Goal: Information Seeking & Learning: Learn about a topic

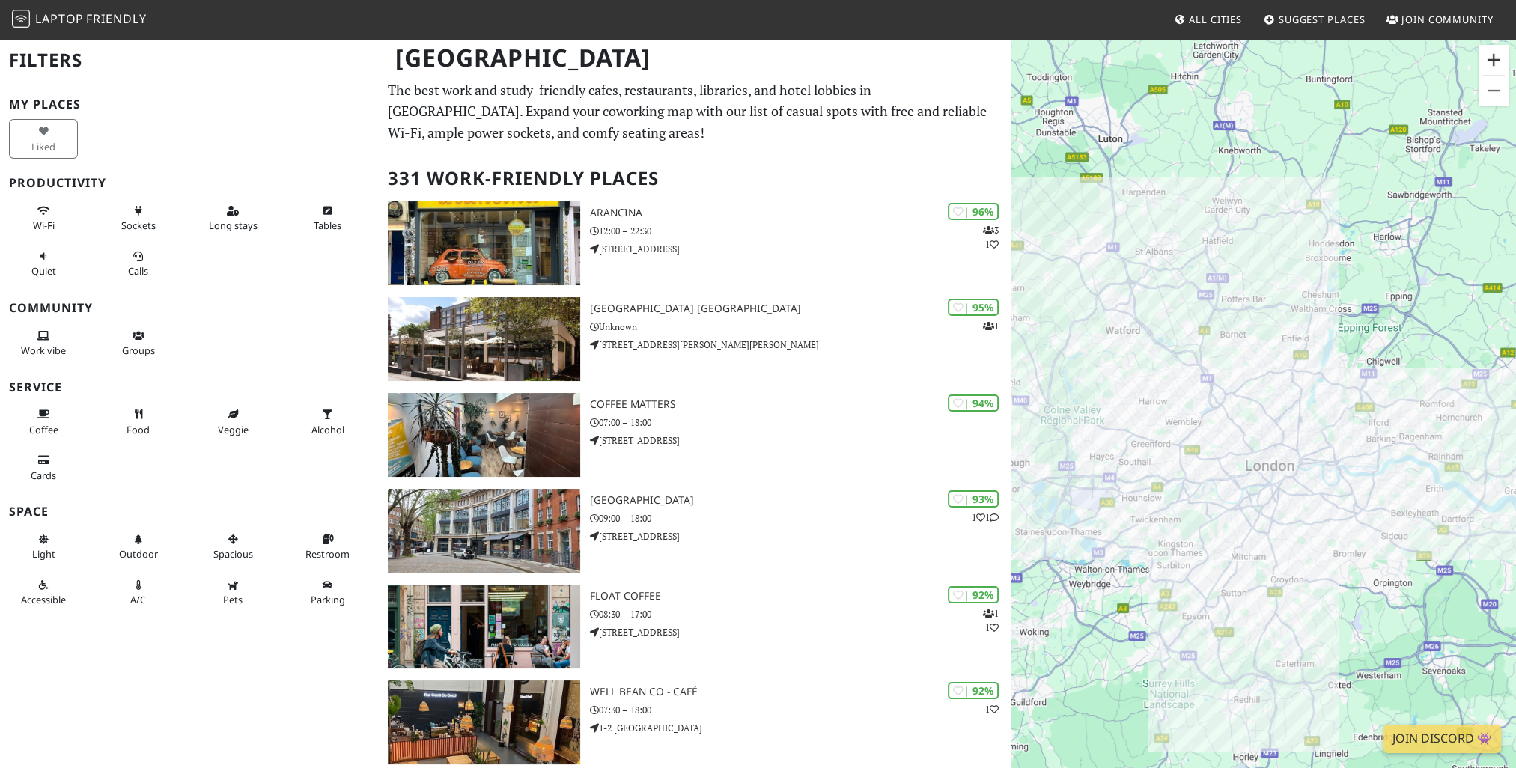
click at [1494, 63] on button "Zoom in" at bounding box center [1493, 60] width 30 height 30
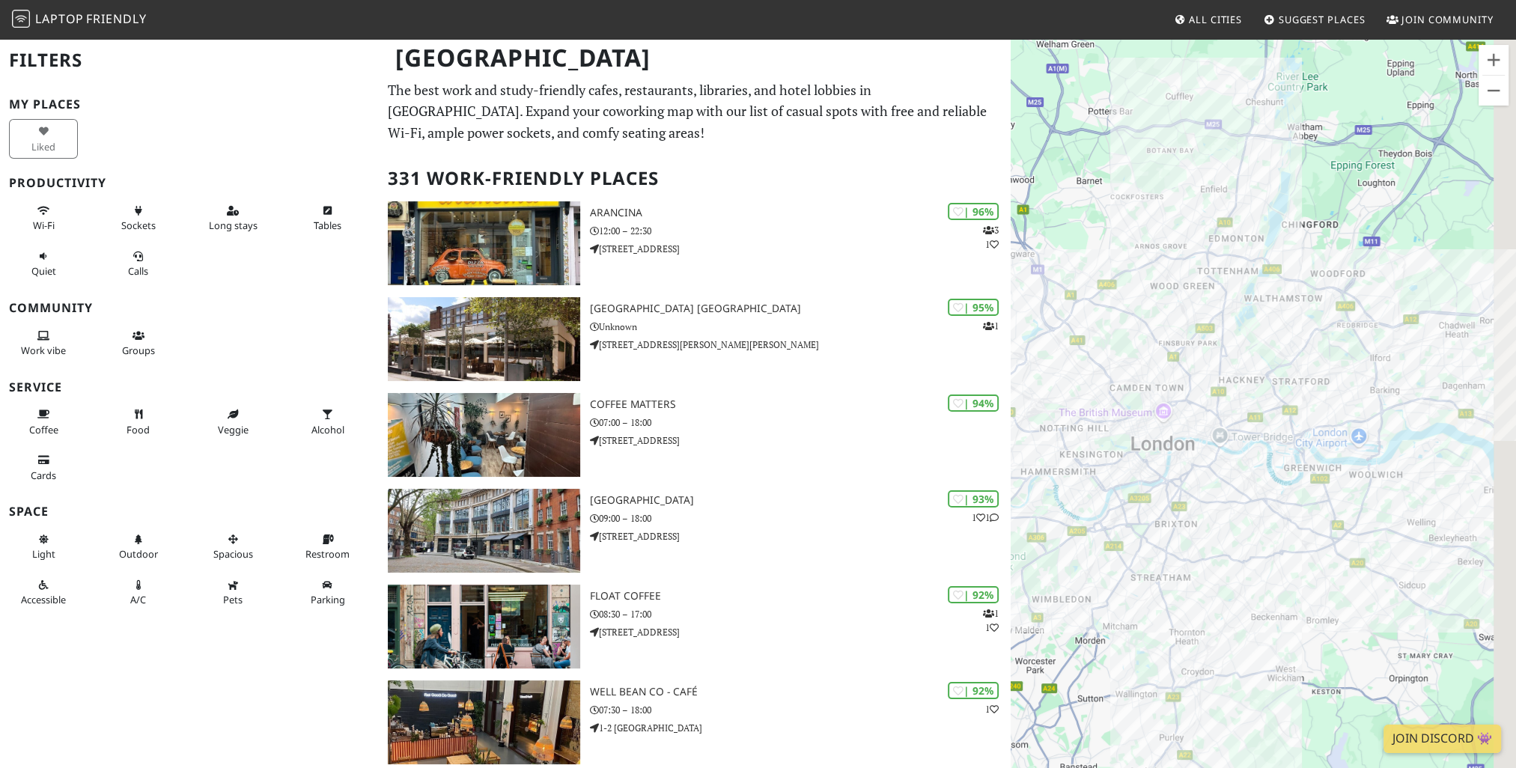
drag, startPoint x: 1363, startPoint y: 237, endPoint x: 1246, endPoint y: 166, distance: 137.0
click at [1246, 166] on div "To navigate, press the arrow keys." at bounding box center [1263, 421] width 505 height 768
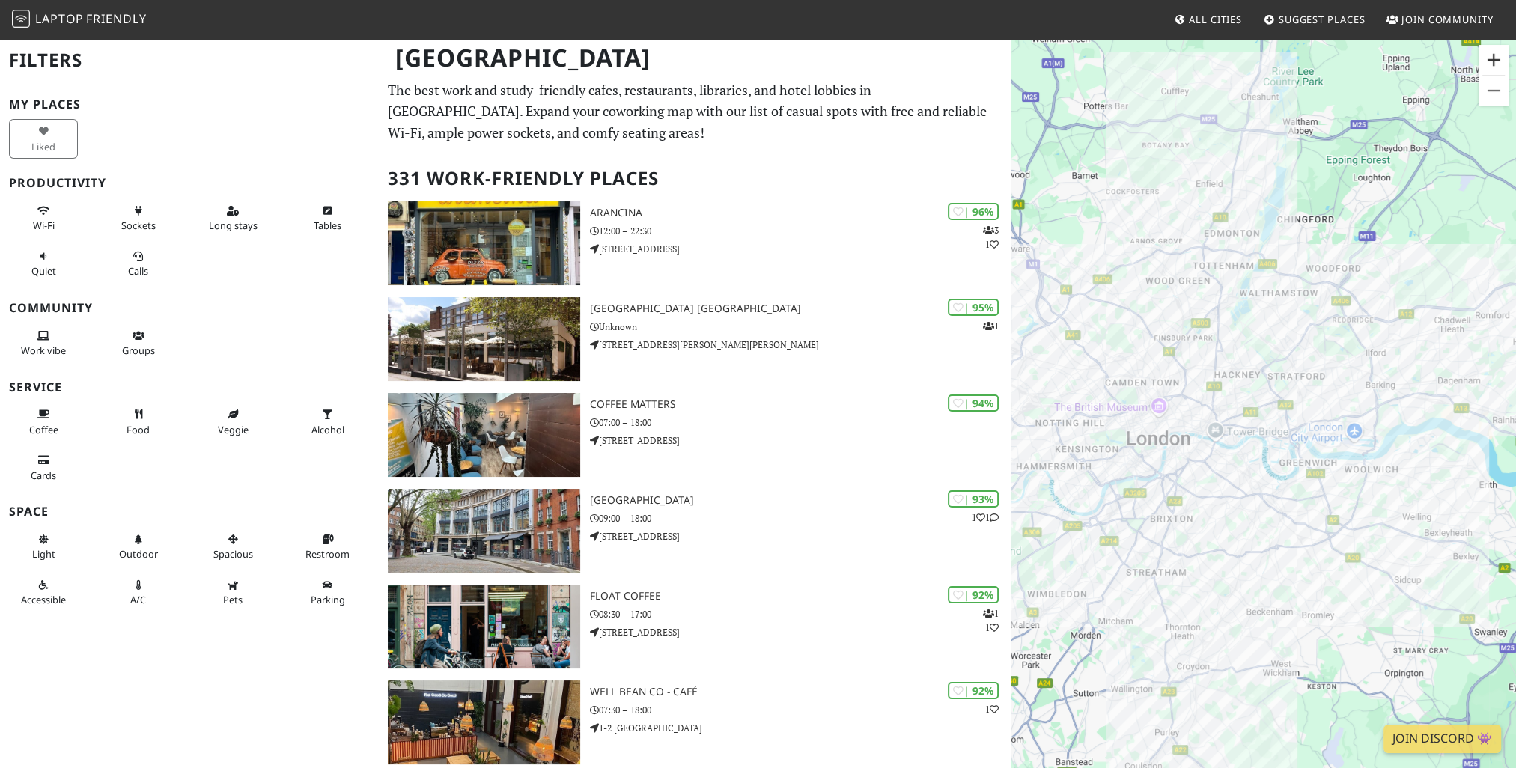
click at [1491, 66] on button "Zoom in" at bounding box center [1493, 60] width 30 height 30
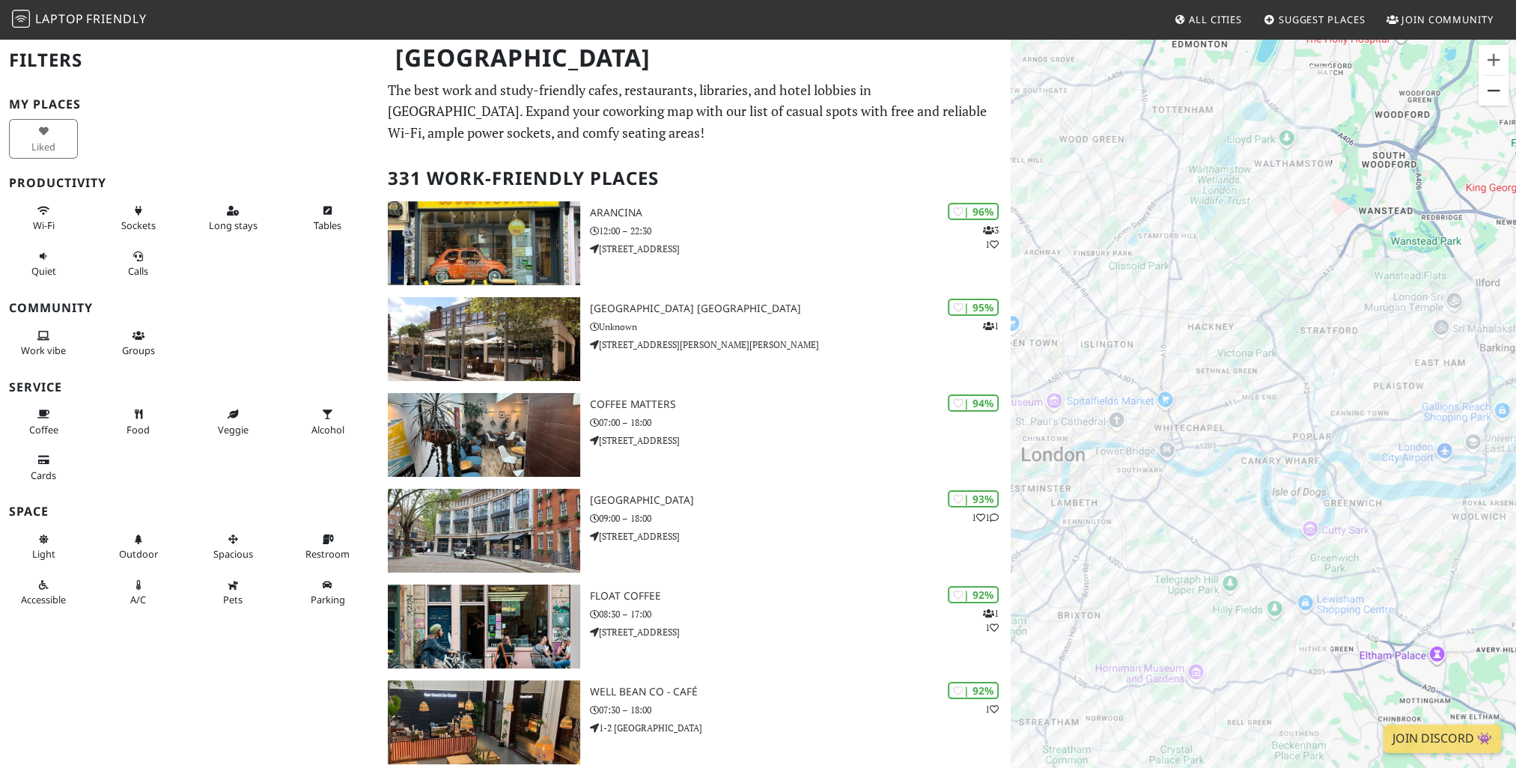
click at [1500, 100] on button "Zoom out" at bounding box center [1493, 91] width 30 height 30
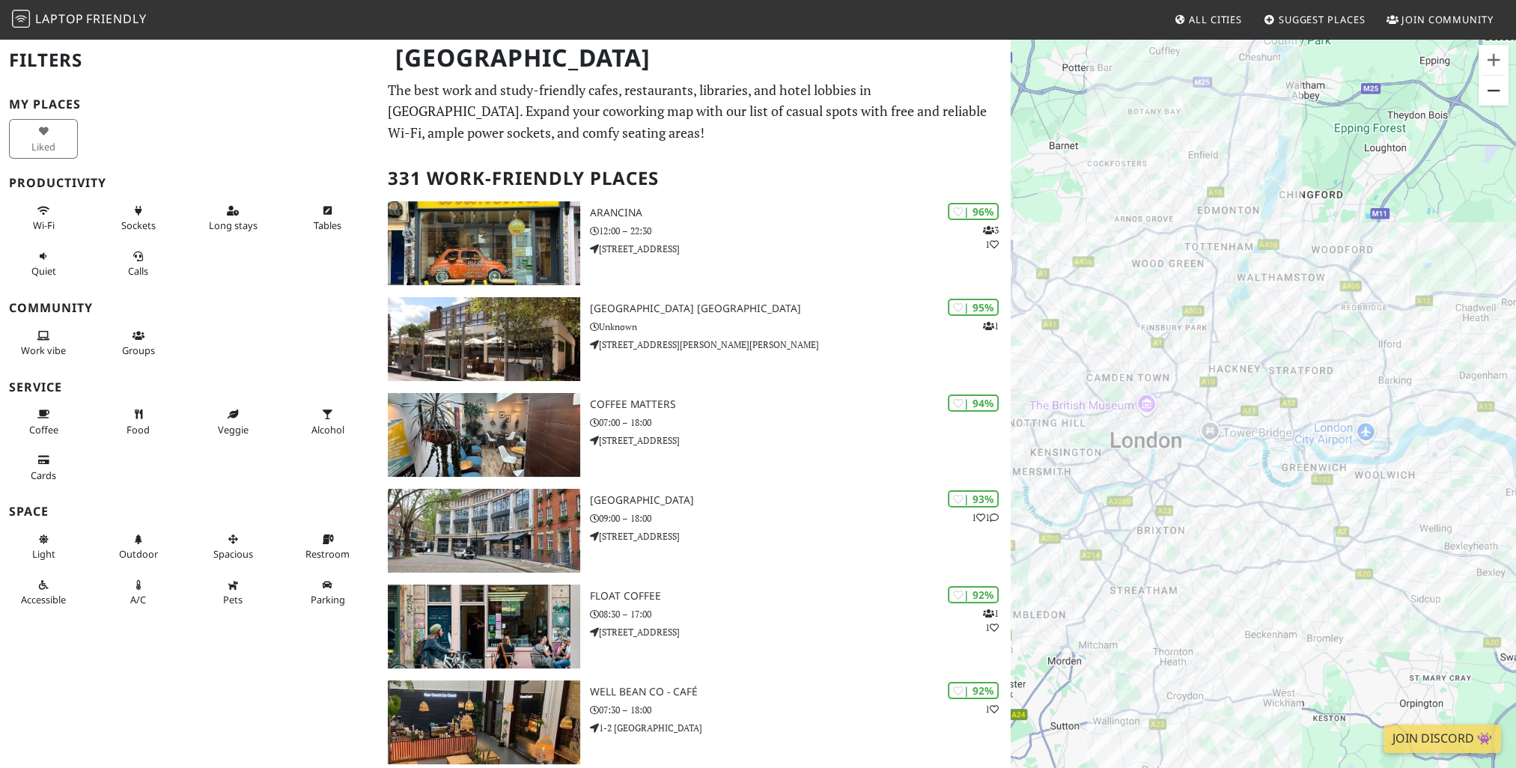
click at [1500, 100] on button "Zoom out" at bounding box center [1493, 91] width 30 height 30
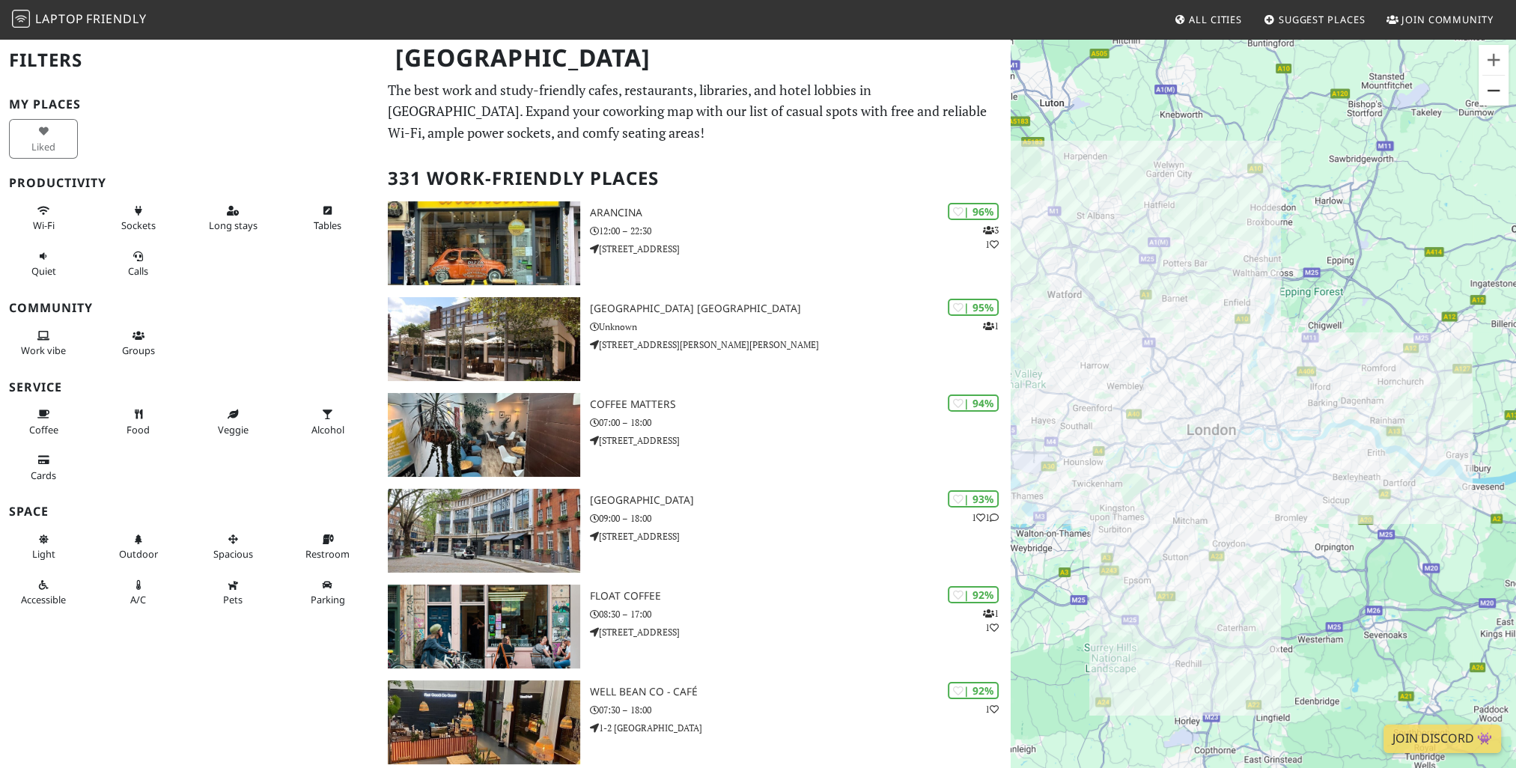
click at [1500, 100] on button "Zoom out" at bounding box center [1493, 91] width 30 height 30
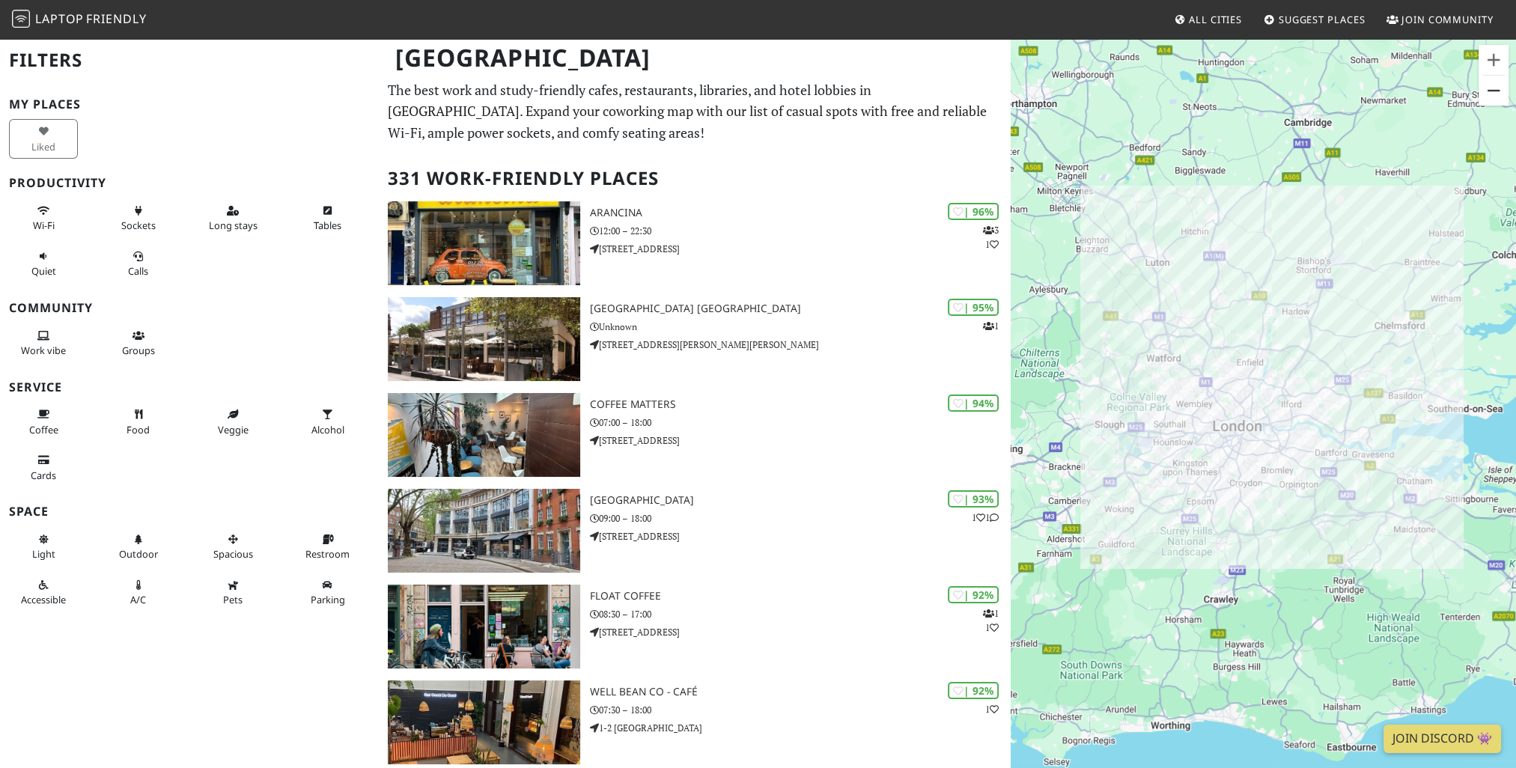
click at [1500, 100] on button "Zoom out" at bounding box center [1493, 91] width 30 height 30
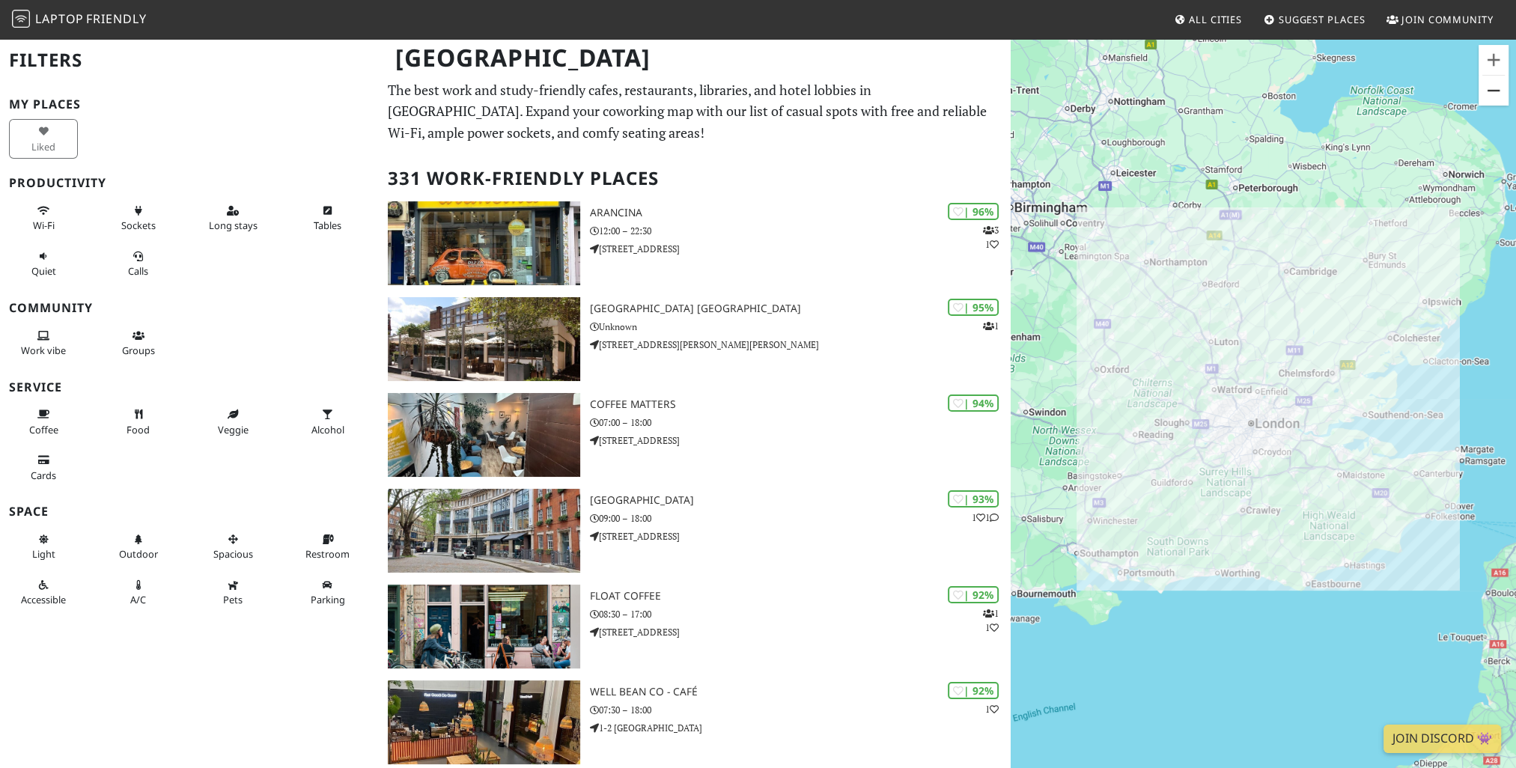
click at [1500, 100] on button "Zoom out" at bounding box center [1493, 91] width 30 height 30
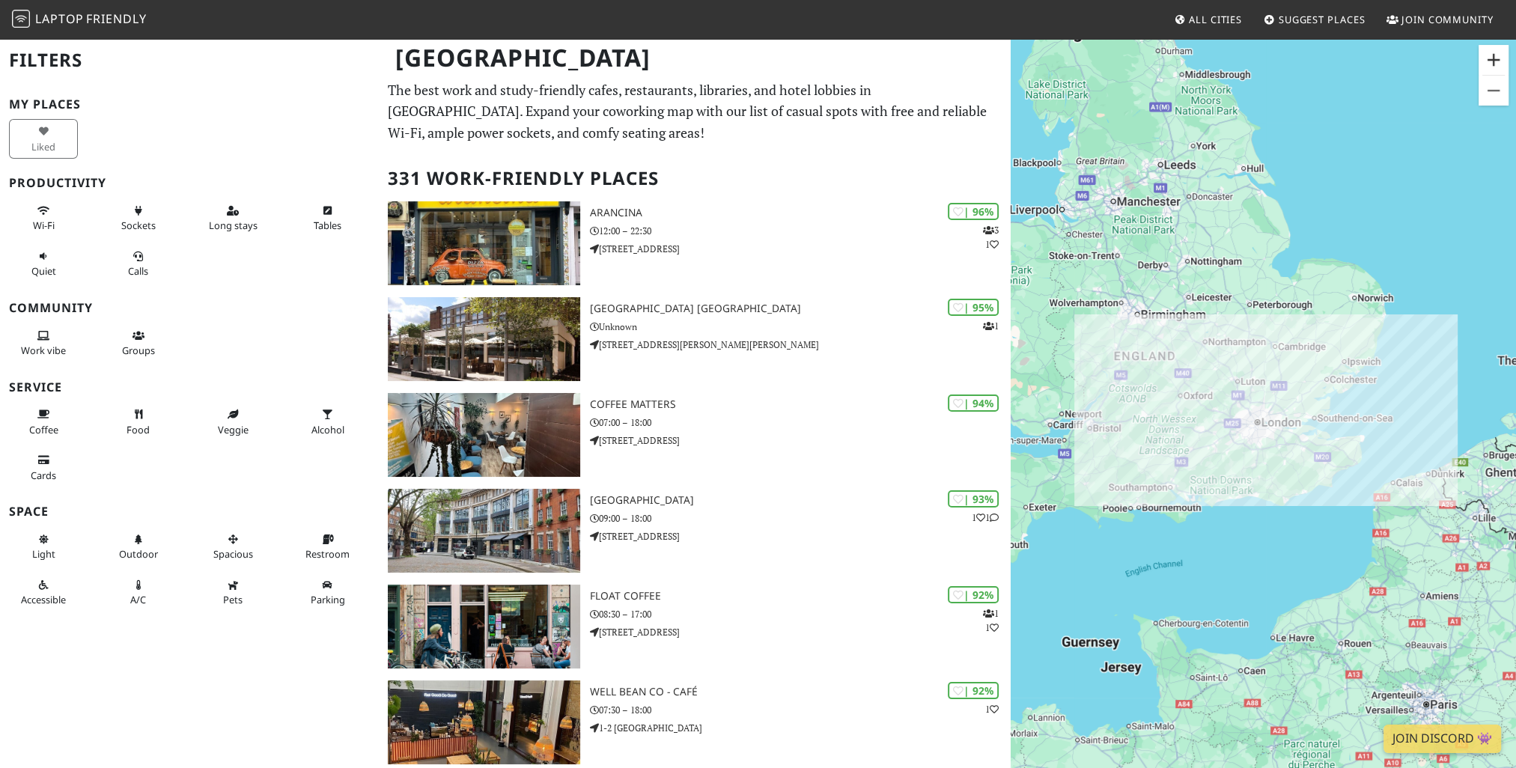
click at [1494, 61] on button "Zoom in" at bounding box center [1493, 60] width 30 height 30
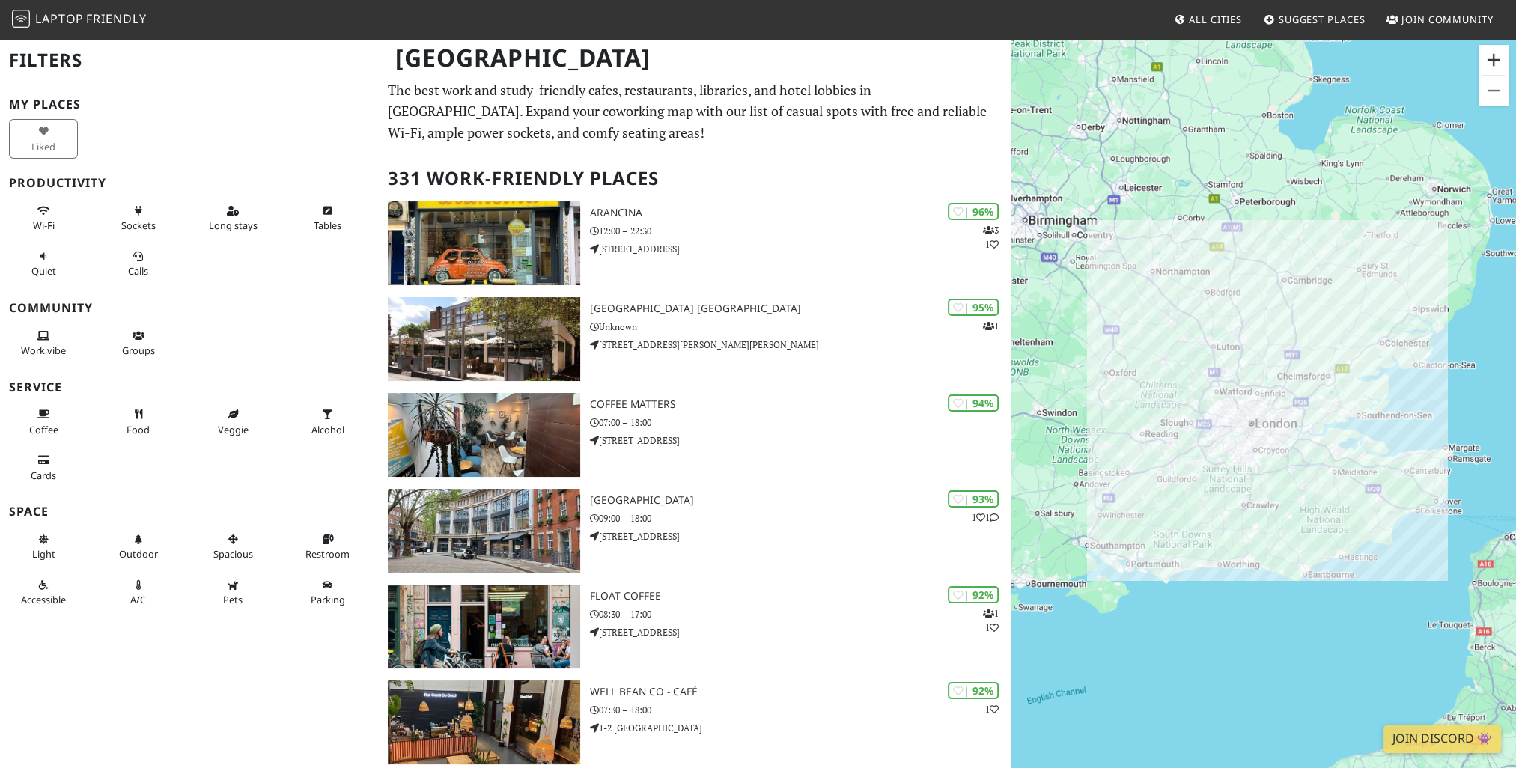
click at [1494, 61] on button "Zoom in" at bounding box center [1493, 60] width 30 height 30
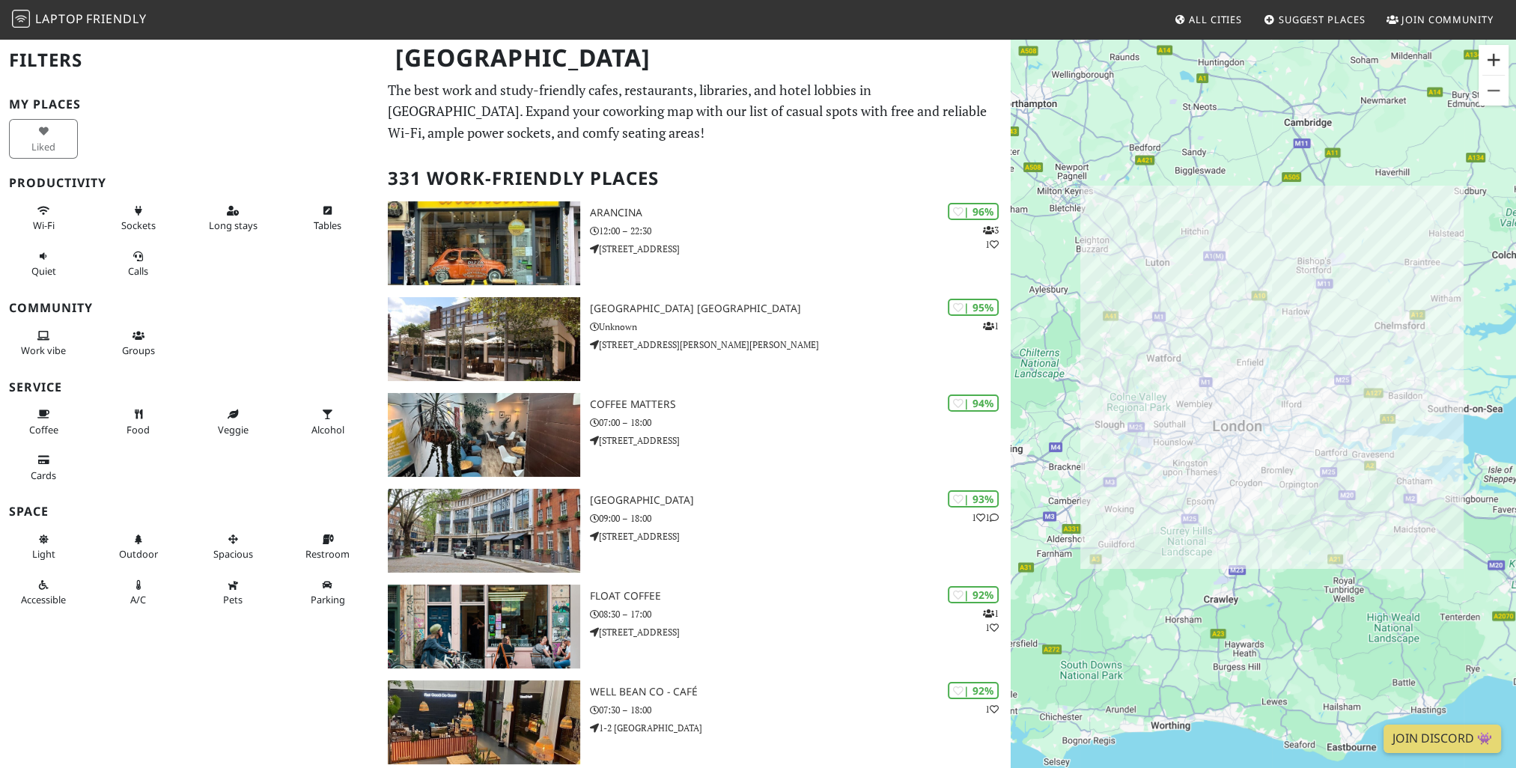
click at [1494, 61] on button "Zoom in" at bounding box center [1493, 60] width 30 height 30
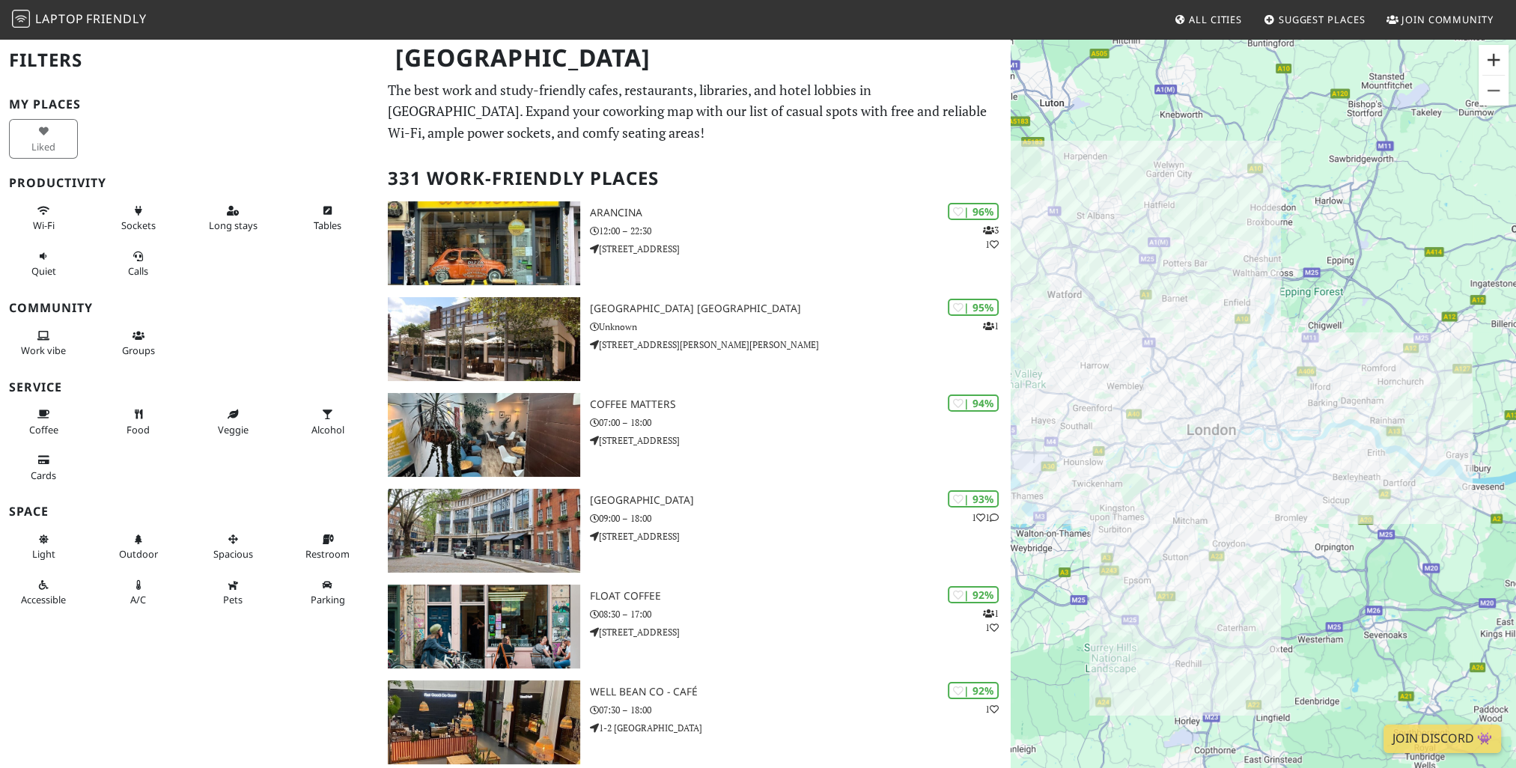
click at [1494, 61] on button "Zoom in" at bounding box center [1493, 60] width 30 height 30
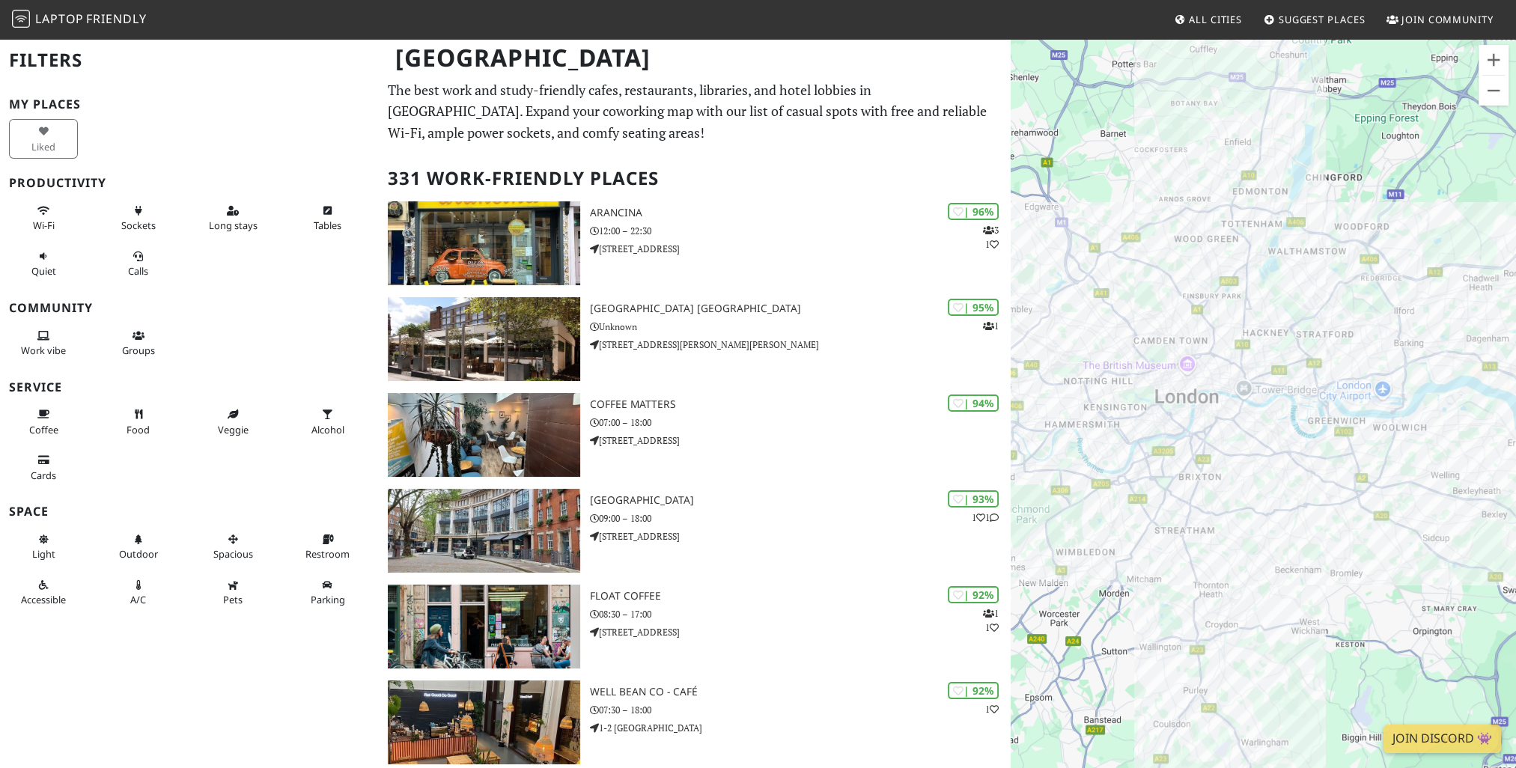
drag, startPoint x: 1386, startPoint y: 262, endPoint x: 1416, endPoint y: 214, distance: 56.5
click at [1416, 214] on div "To navigate, press the arrow keys." at bounding box center [1263, 421] width 505 height 768
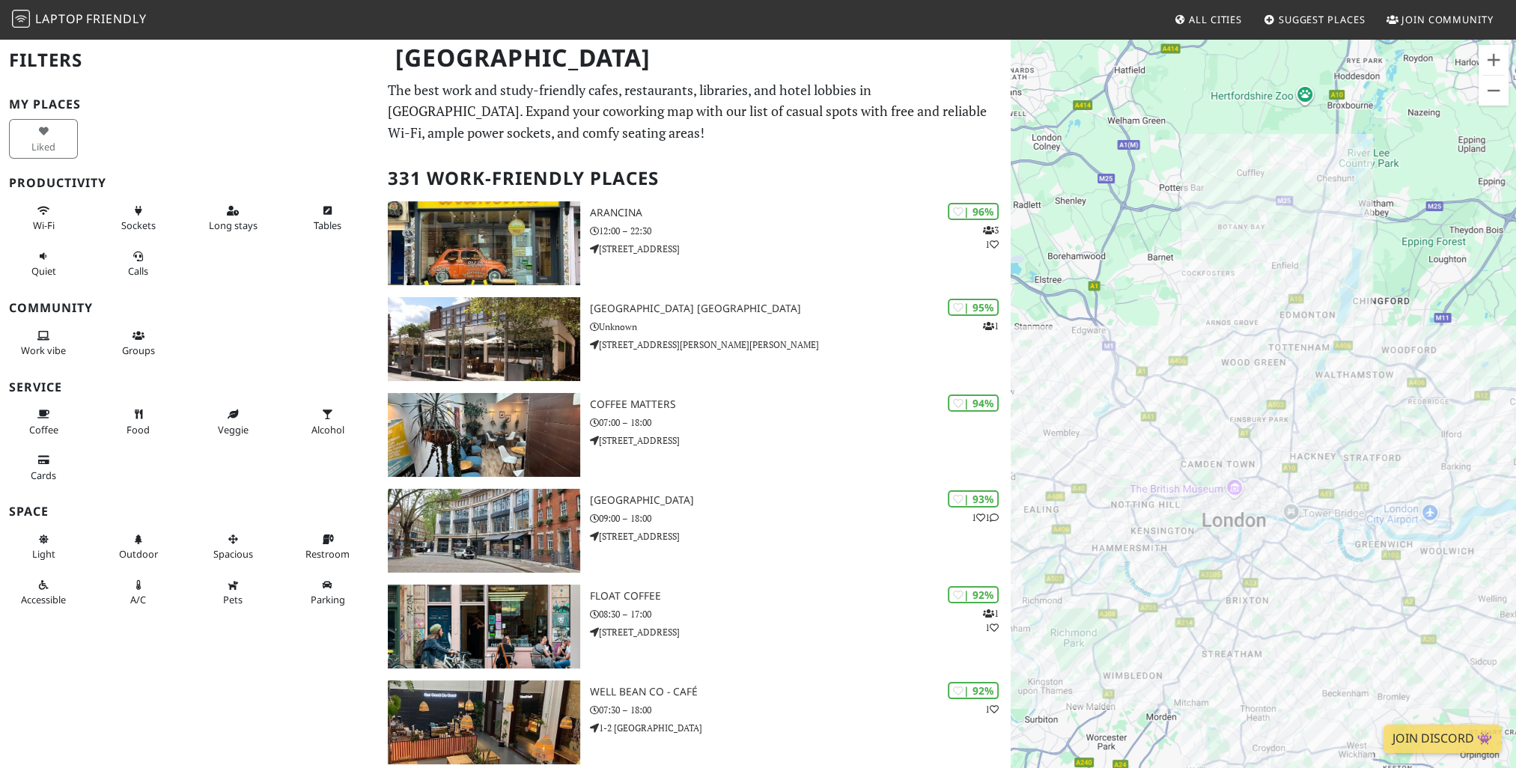
drag, startPoint x: 1299, startPoint y: 252, endPoint x: 1341, endPoint y: 377, distance: 131.8
click at [1341, 377] on div "To navigate, press the arrow keys." at bounding box center [1263, 421] width 505 height 768
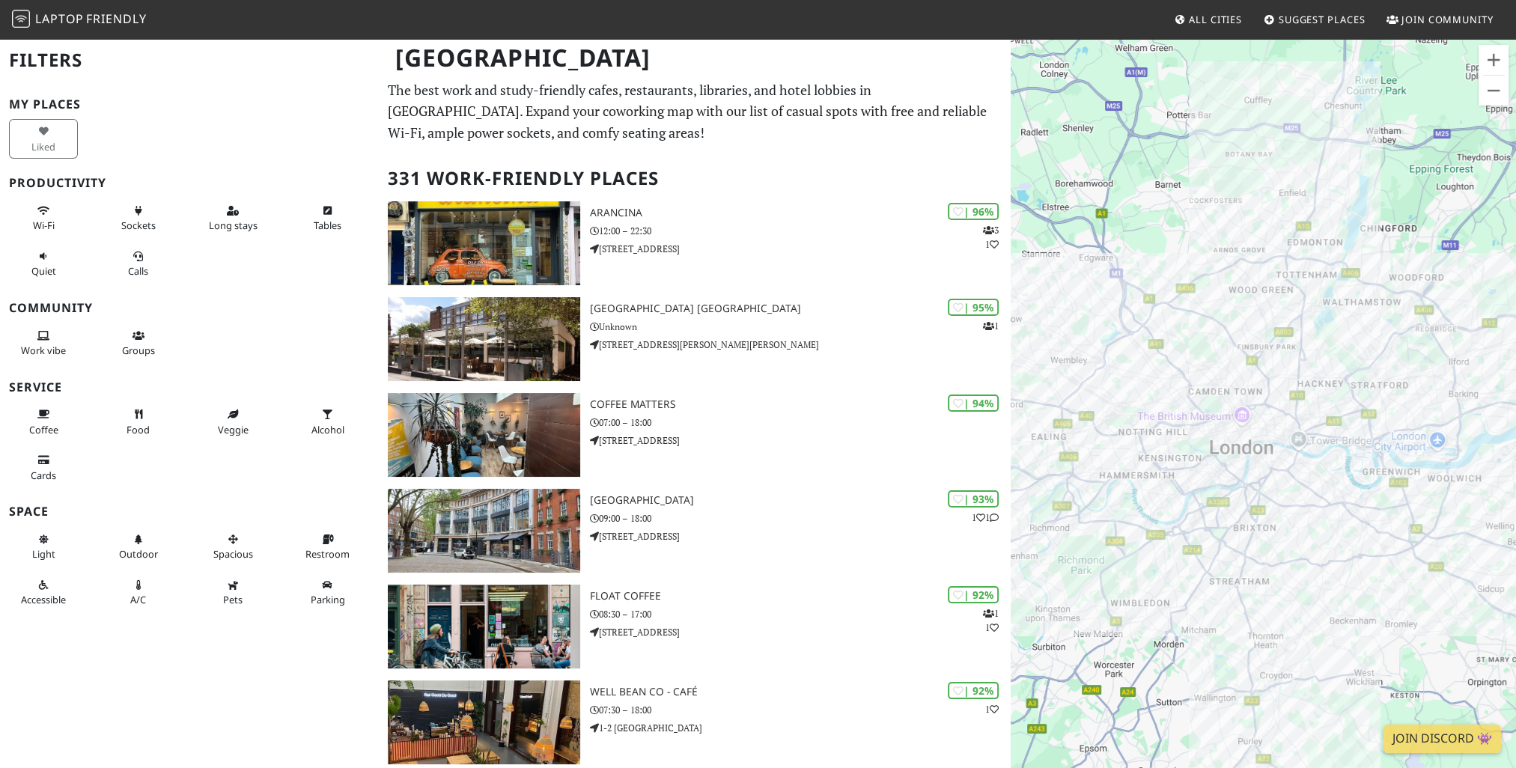
drag, startPoint x: 1391, startPoint y: 523, endPoint x: 1398, endPoint y: 401, distance: 122.2
click at [1398, 450] on div "To navigate, press the arrow keys." at bounding box center [1263, 421] width 505 height 768
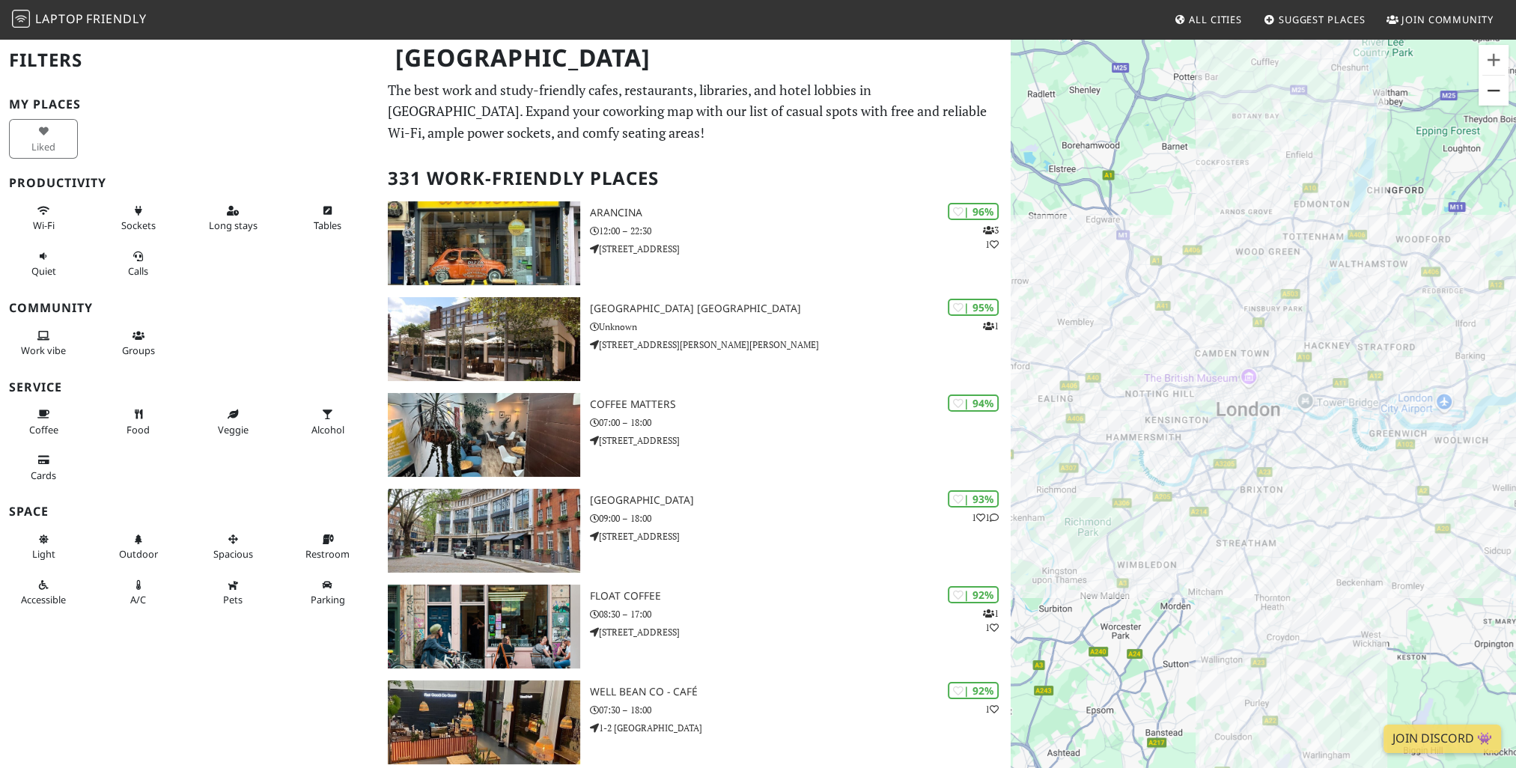
click at [1493, 100] on button "Zoom out" at bounding box center [1493, 91] width 30 height 30
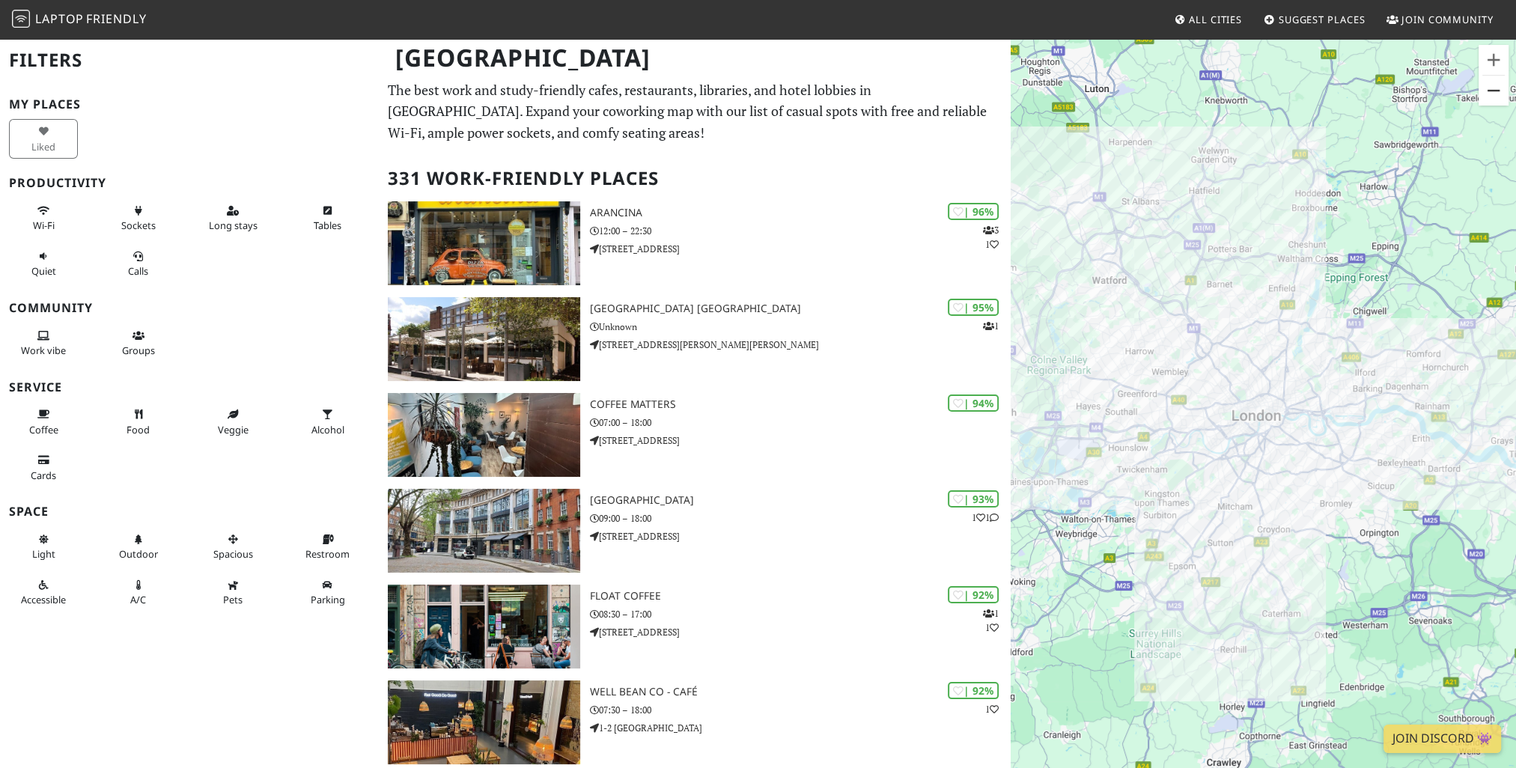
click at [1493, 100] on button "Zoom out" at bounding box center [1493, 91] width 30 height 30
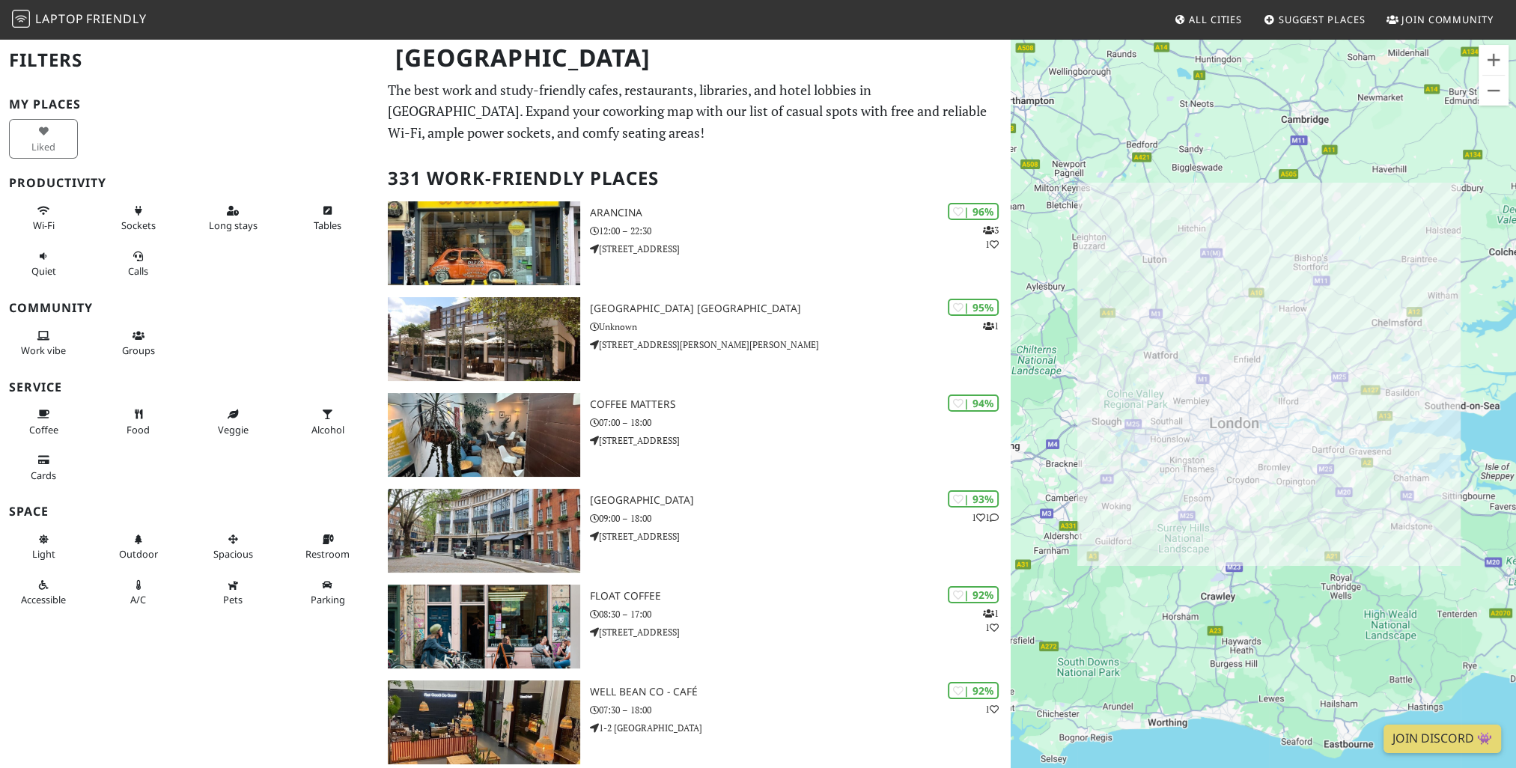
drag, startPoint x: 1408, startPoint y: 210, endPoint x: 1365, endPoint y: 220, distance: 43.8
click at [1365, 220] on div "To navigate, press the arrow keys." at bounding box center [1263, 421] width 505 height 768
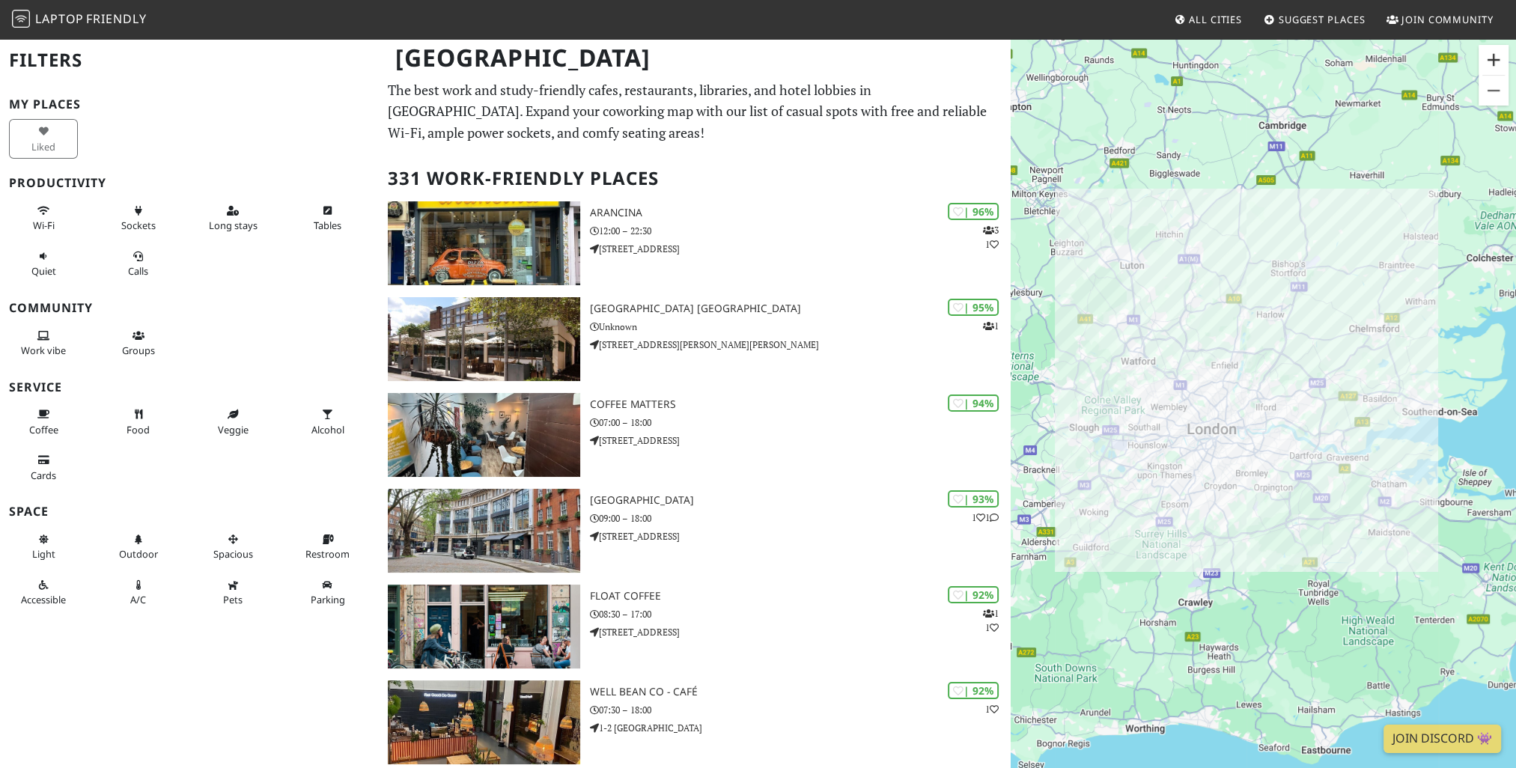
click at [1493, 64] on button "Zoom in" at bounding box center [1493, 60] width 30 height 30
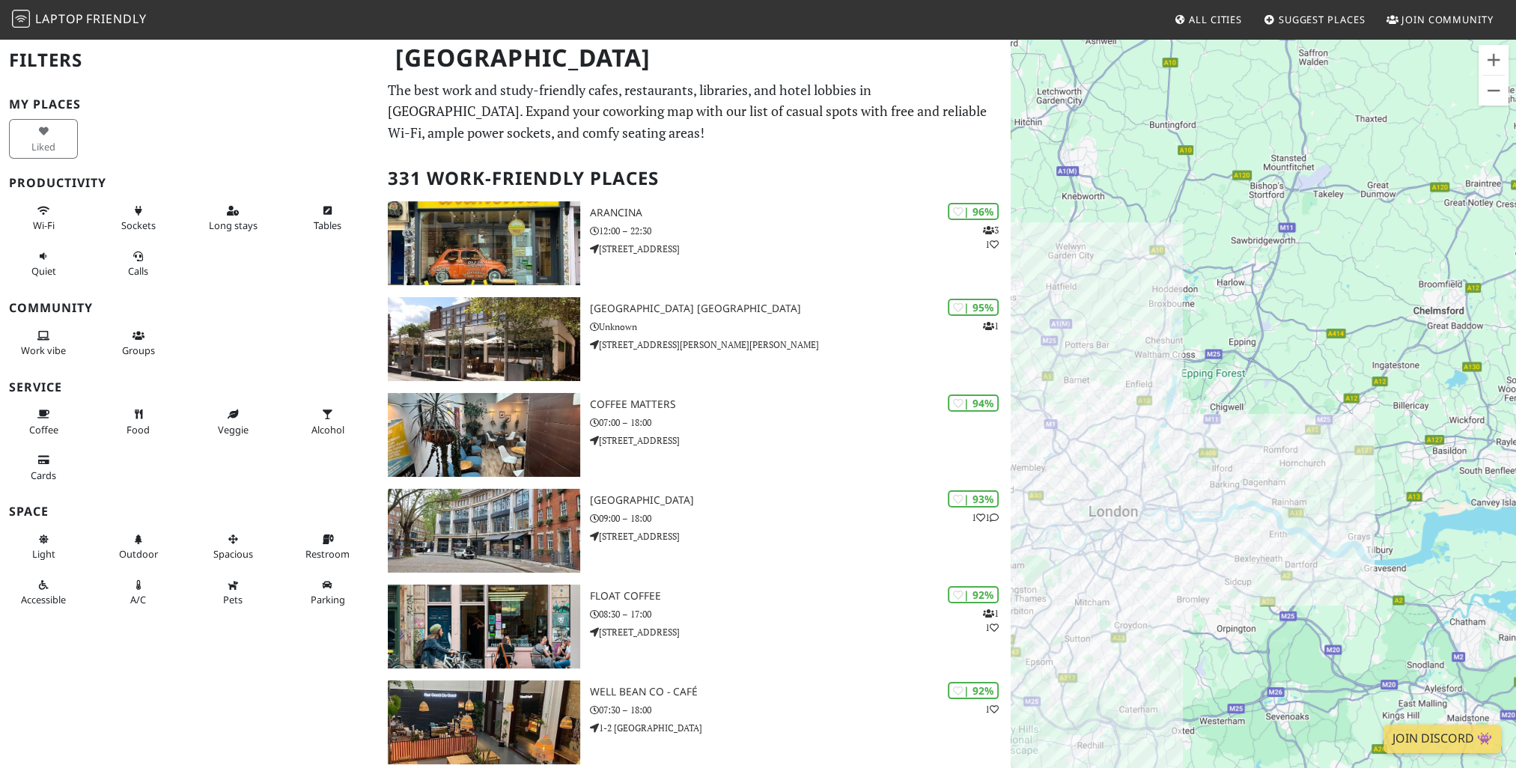
drag, startPoint x: 1404, startPoint y: 172, endPoint x: 1321, endPoint y: 315, distance: 165.4
click at [1302, 331] on div "To navigate, press the arrow keys." at bounding box center [1263, 421] width 505 height 768
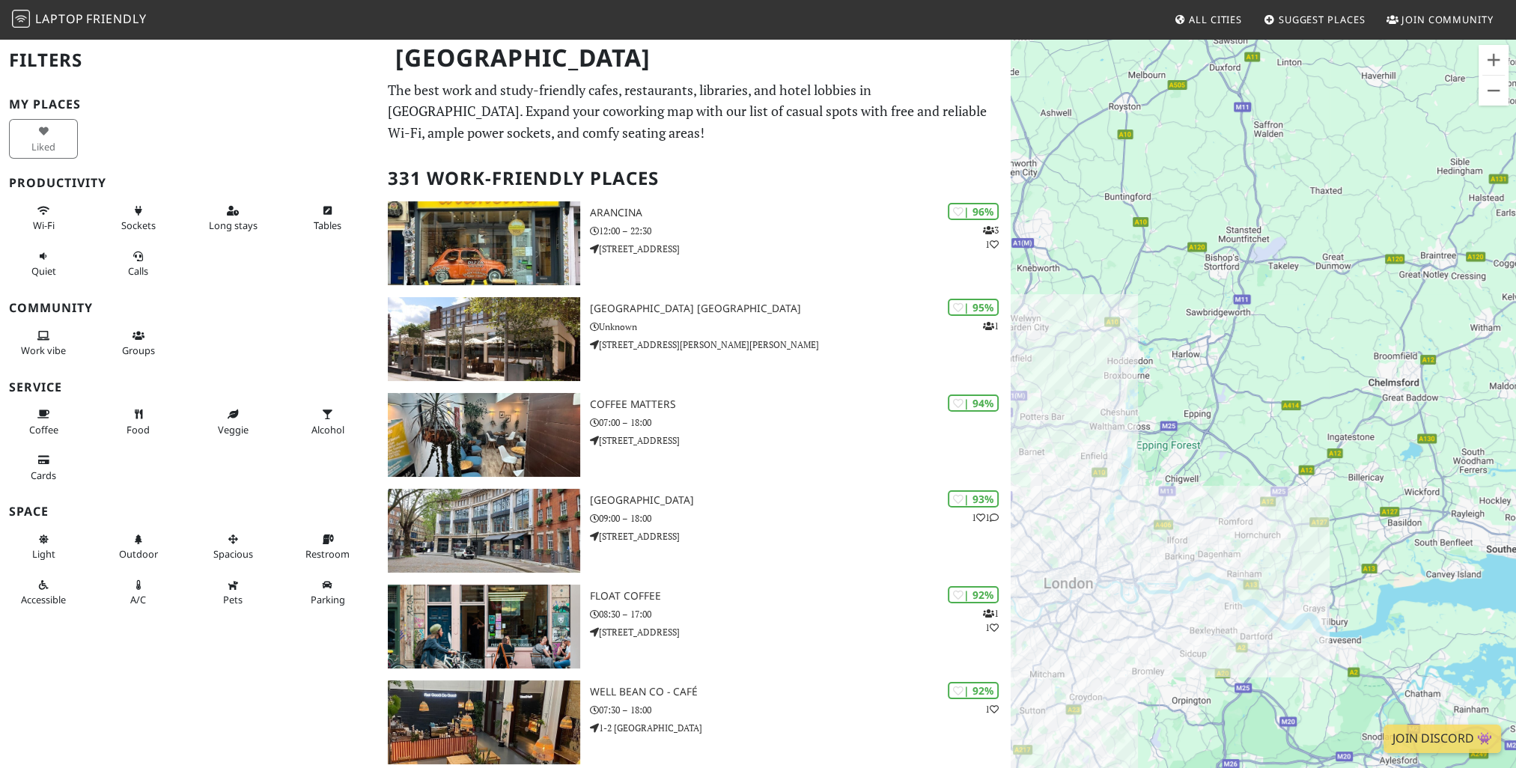
drag, startPoint x: 1225, startPoint y: 398, endPoint x: 1264, endPoint y: 363, distance: 51.9
click at [1252, 373] on div "To navigate, press the arrow keys." at bounding box center [1263, 421] width 505 height 768
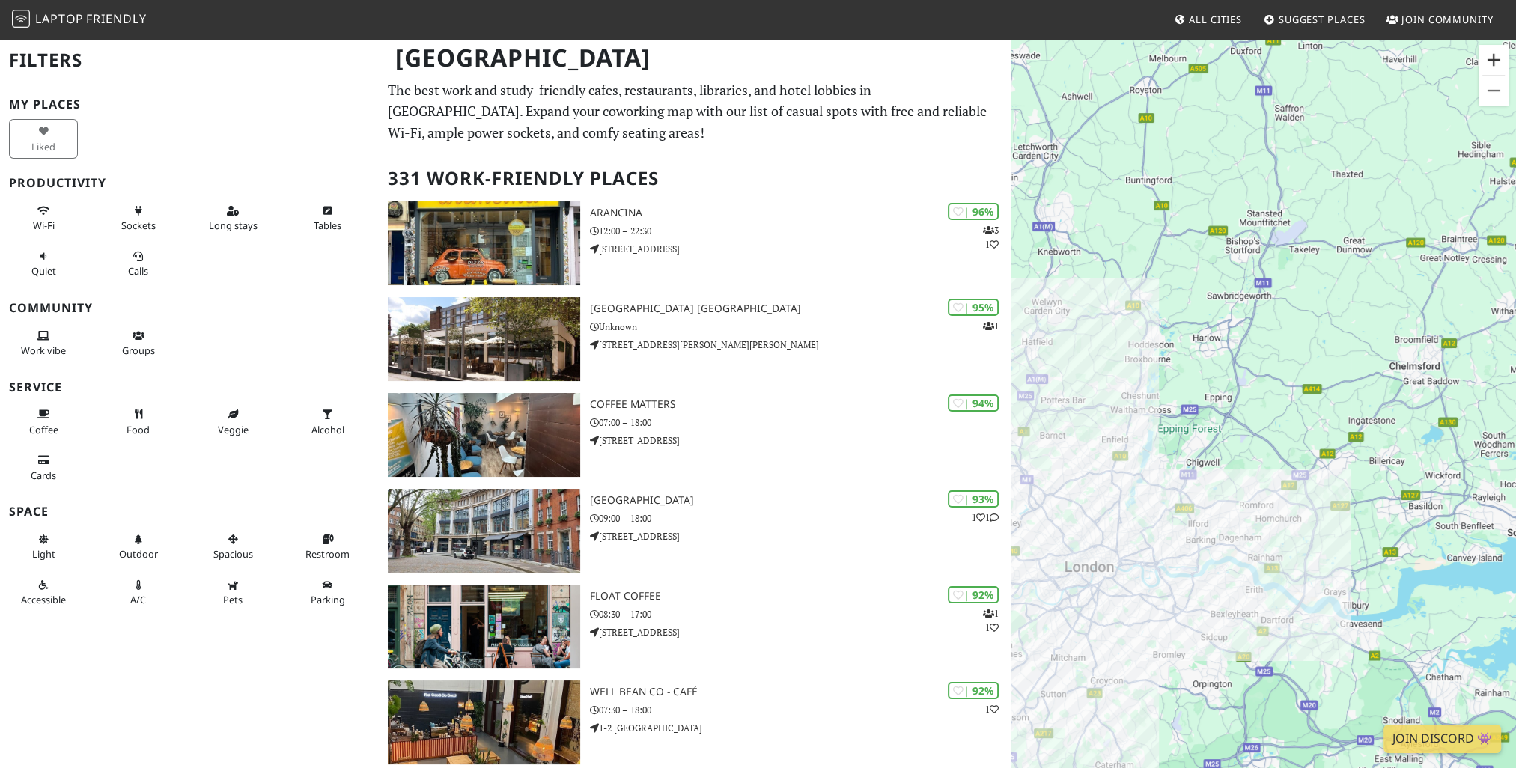
click at [1491, 64] on button "Zoom in" at bounding box center [1493, 60] width 30 height 30
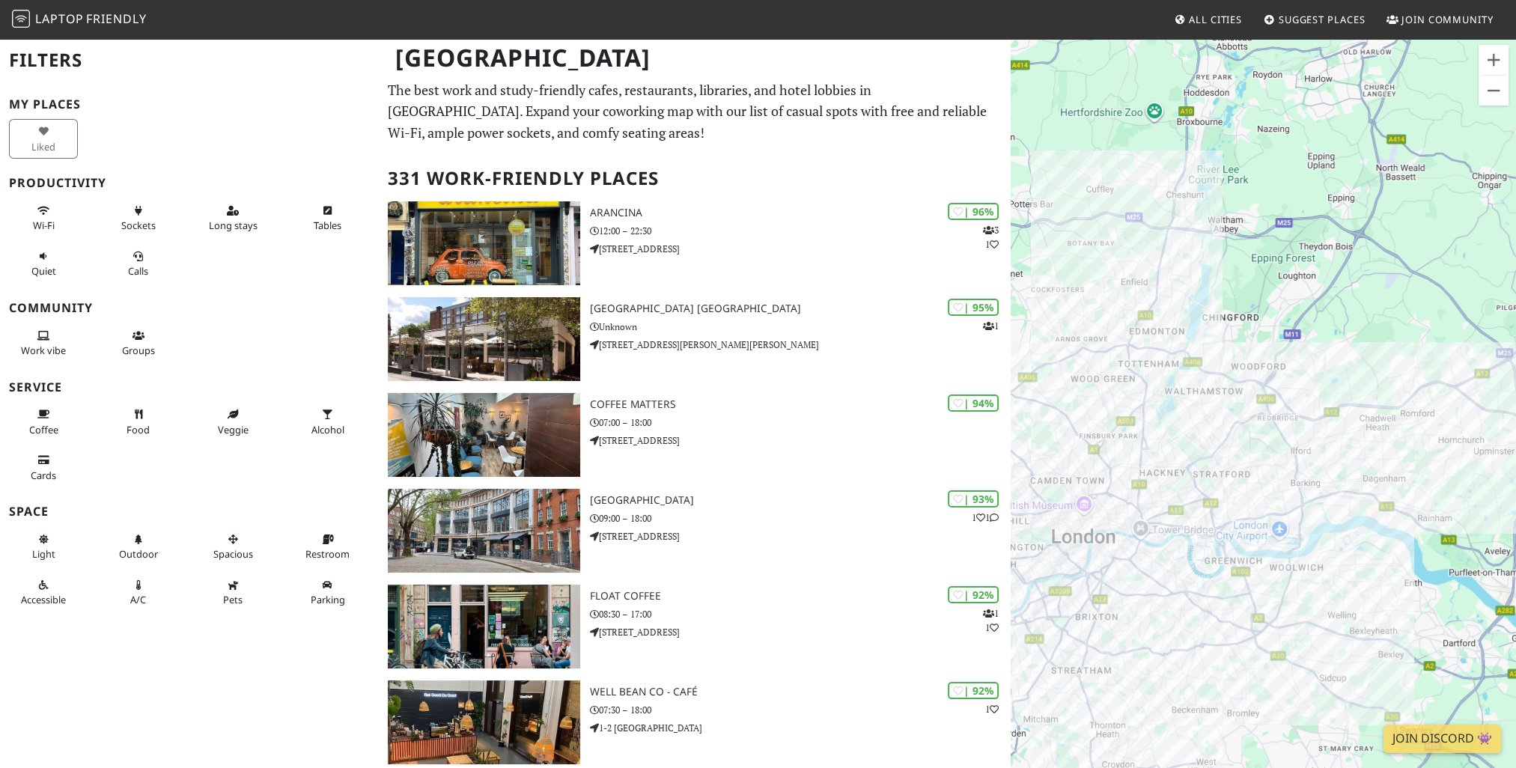
drag, startPoint x: 1200, startPoint y: 454, endPoint x: 1371, endPoint y: 275, distance: 246.7
click at [1371, 275] on div "To navigate, press the arrow keys." at bounding box center [1263, 421] width 505 height 768
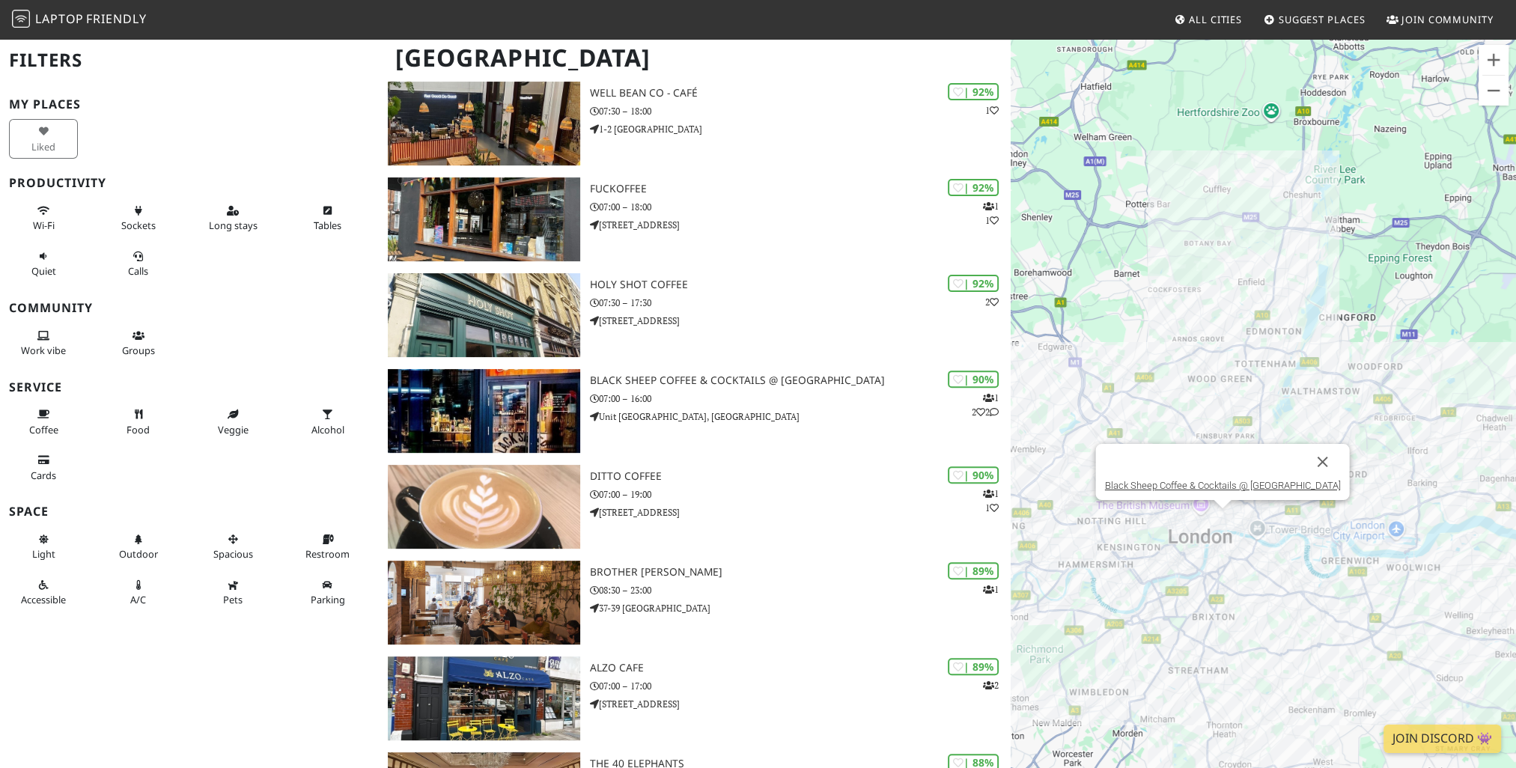
scroll to position [674, 0]
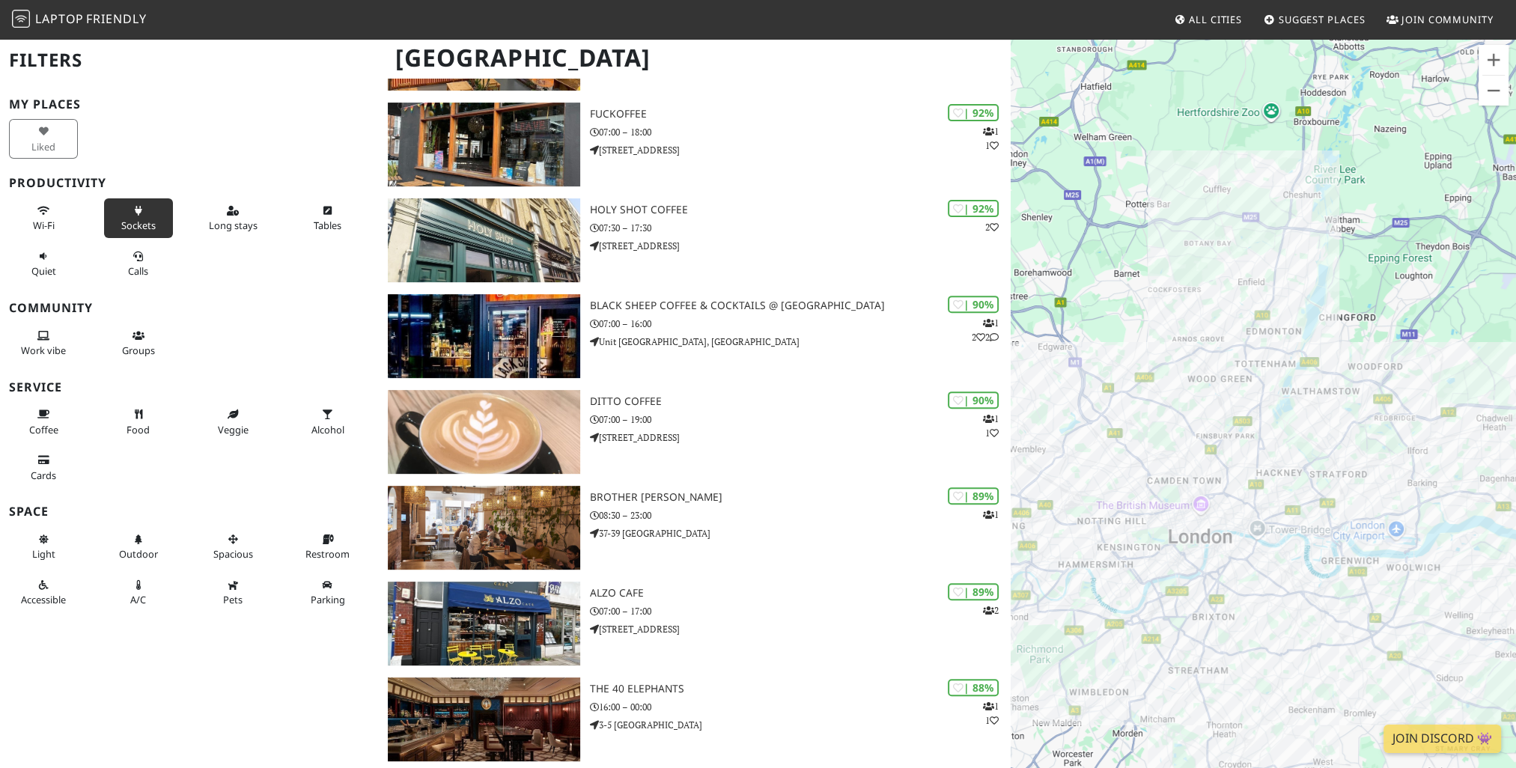
click at [135, 234] on button "Sockets" at bounding box center [138, 218] width 69 height 40
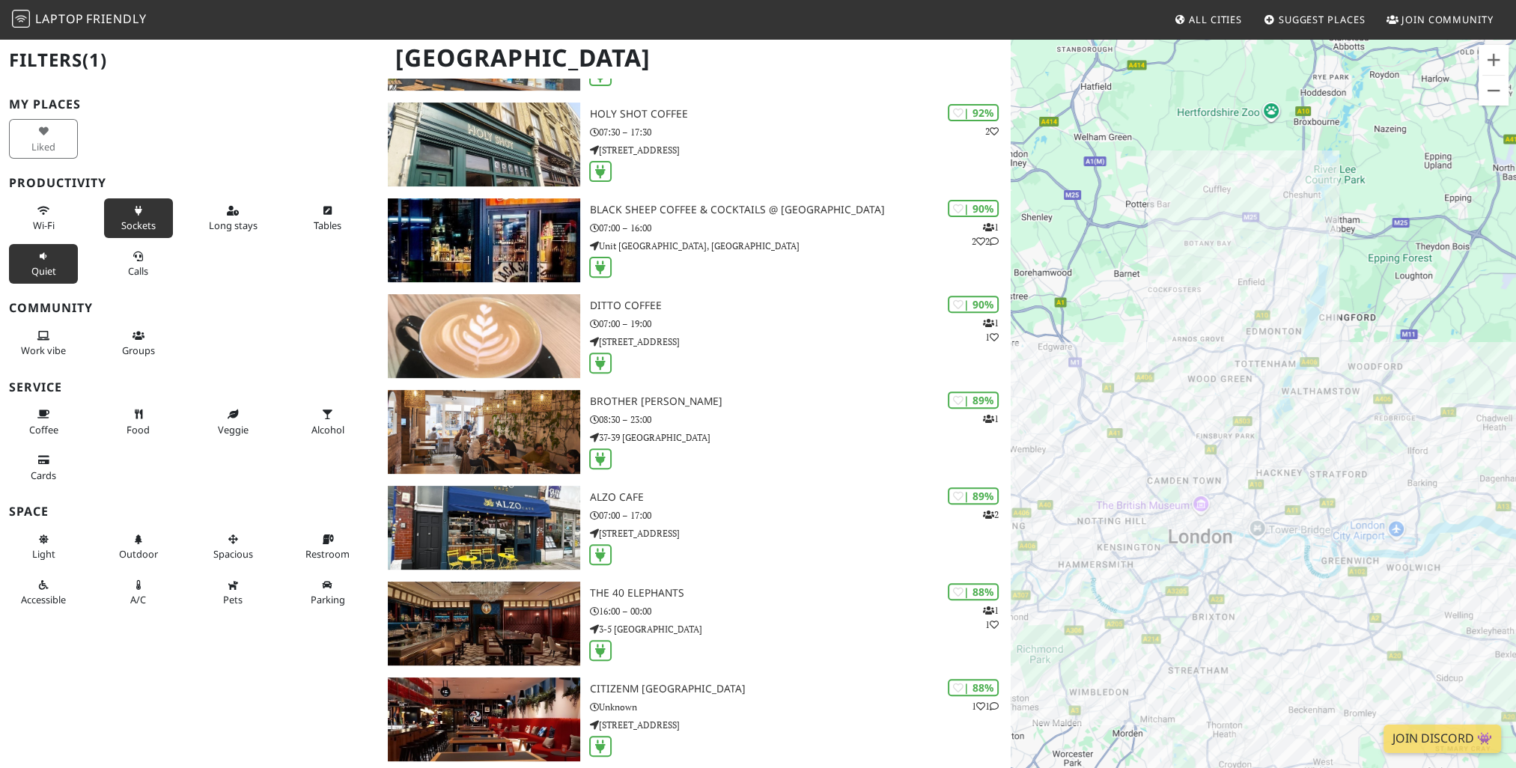
click at [44, 279] on button "Quiet" at bounding box center [43, 264] width 69 height 40
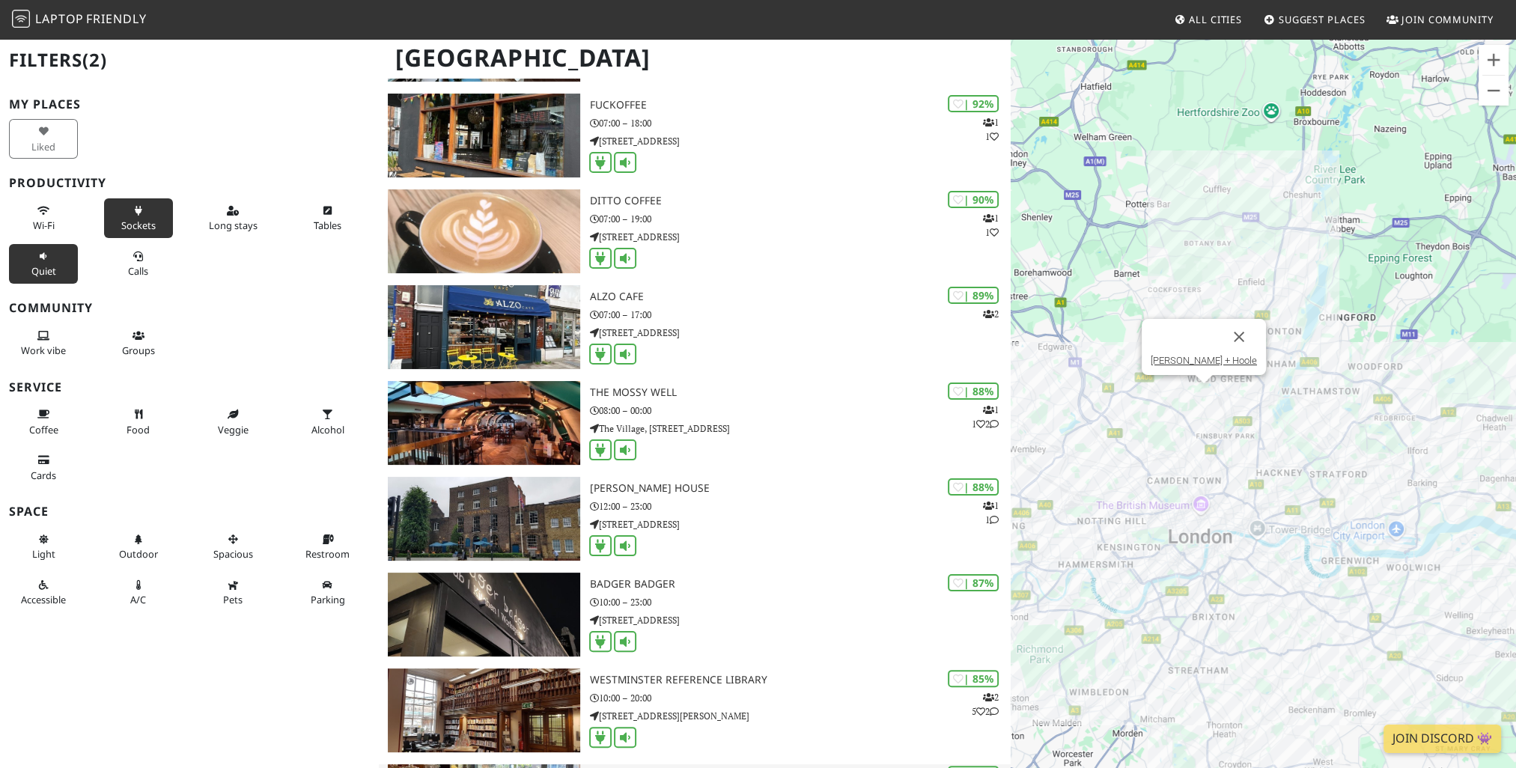
scroll to position [0, 0]
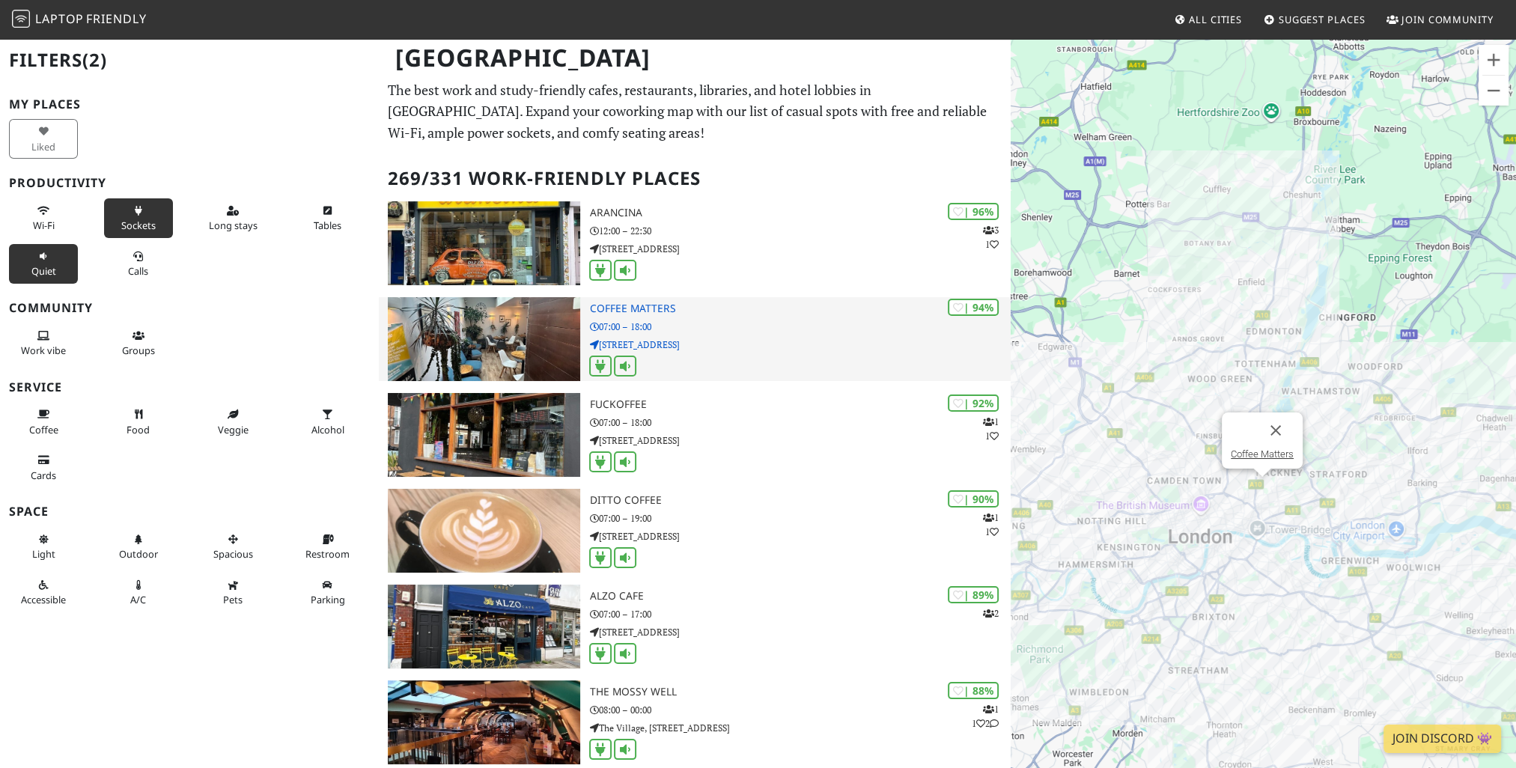
click at [516, 341] on img at bounding box center [484, 339] width 192 height 84
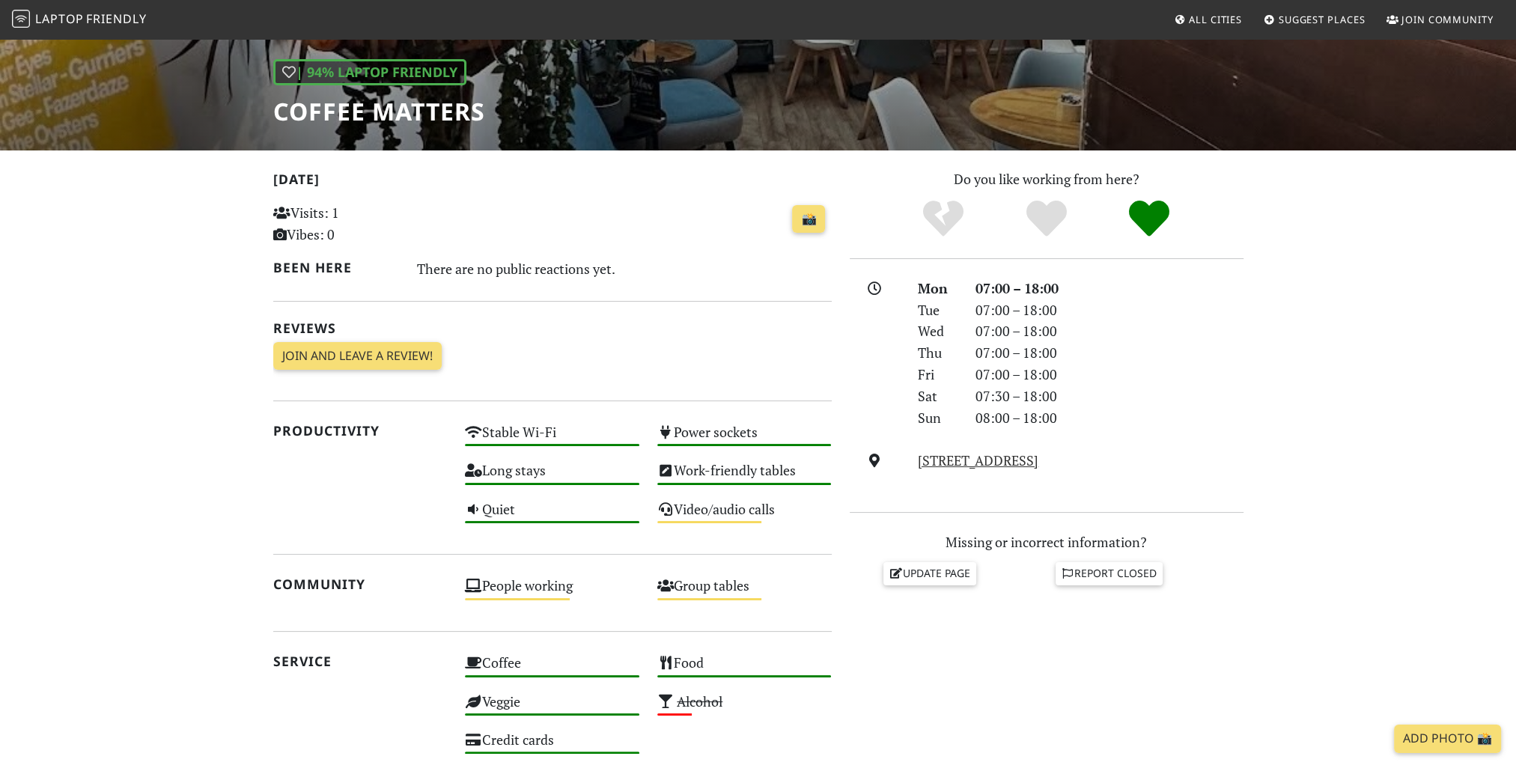
scroll to position [225, 0]
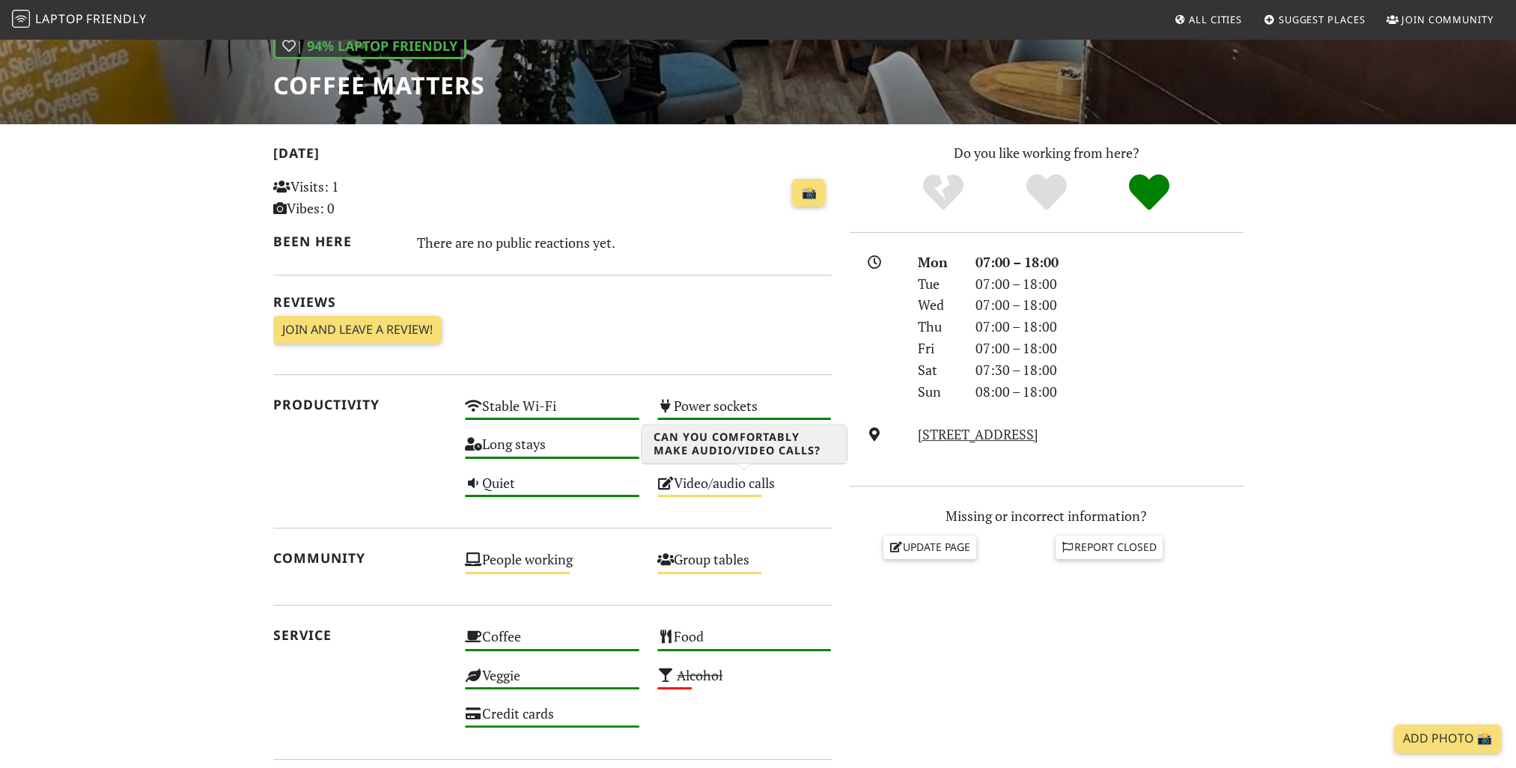
click at [705, 479] on div "Video/audio calls Medium" at bounding box center [744, 490] width 192 height 38
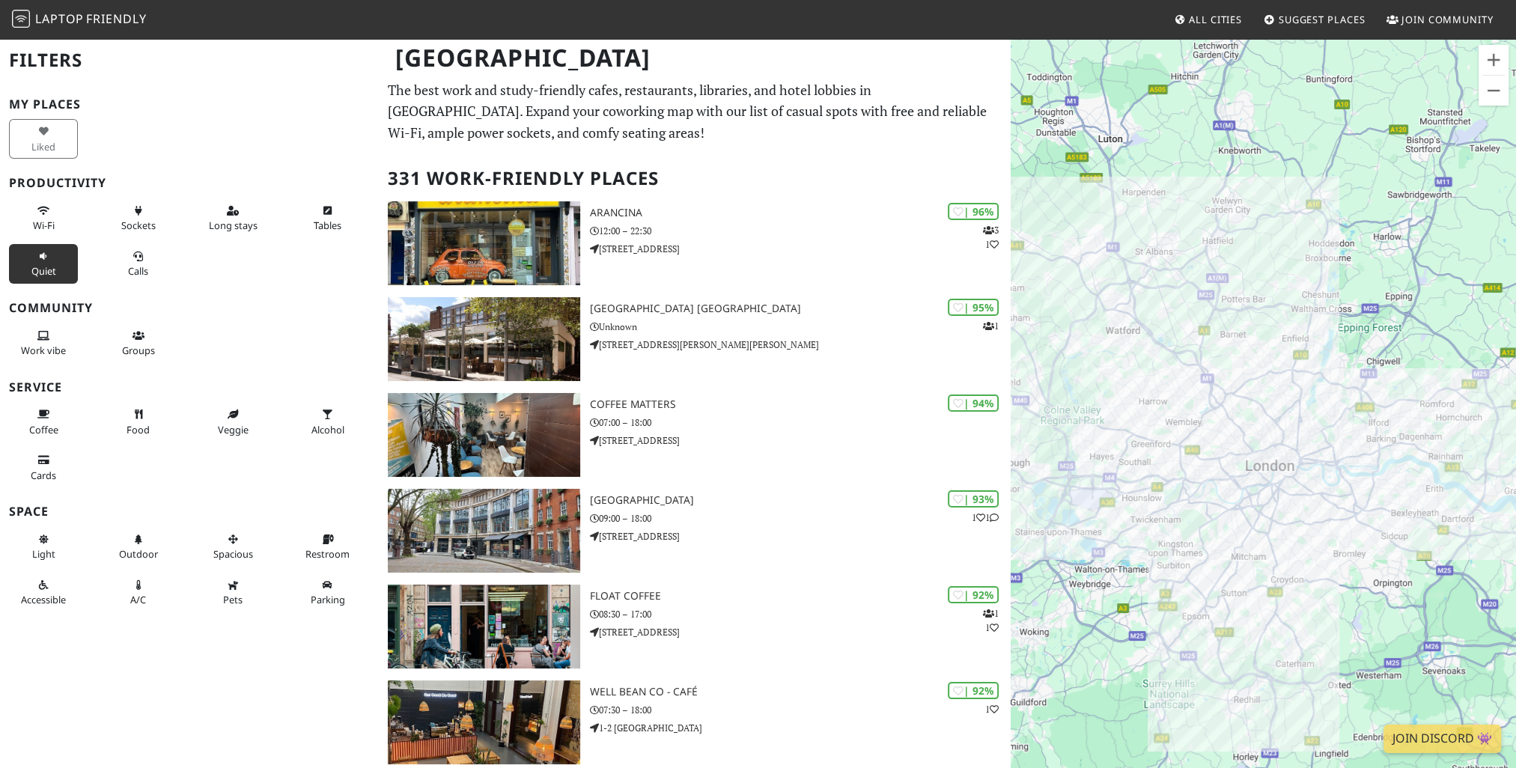
drag, startPoint x: 0, startPoint y: 0, endPoint x: 57, endPoint y: 265, distance: 271.0
click at [46, 266] on span "Quiet" at bounding box center [43, 270] width 25 height 13
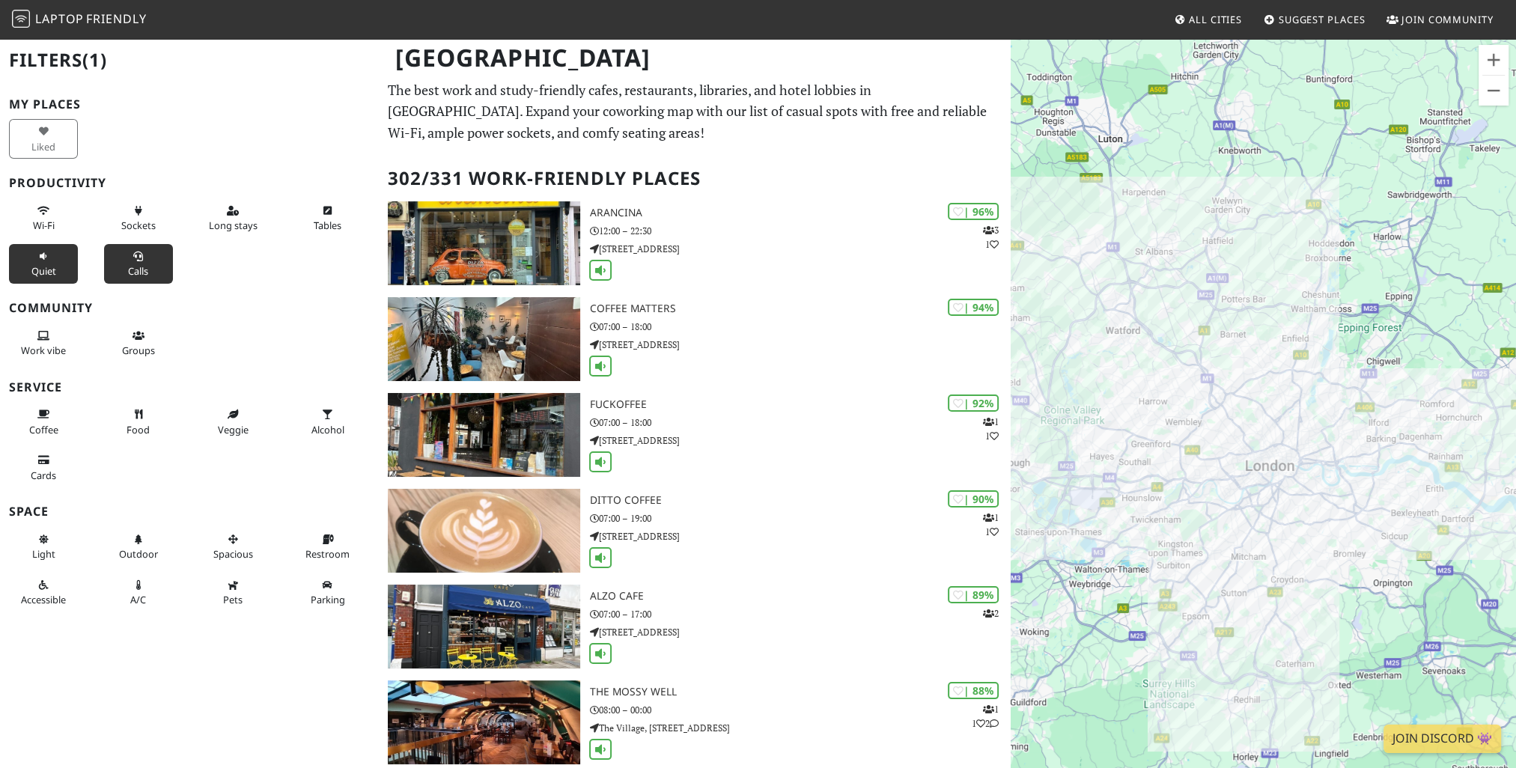
click at [161, 268] on button "Calls" at bounding box center [138, 264] width 69 height 40
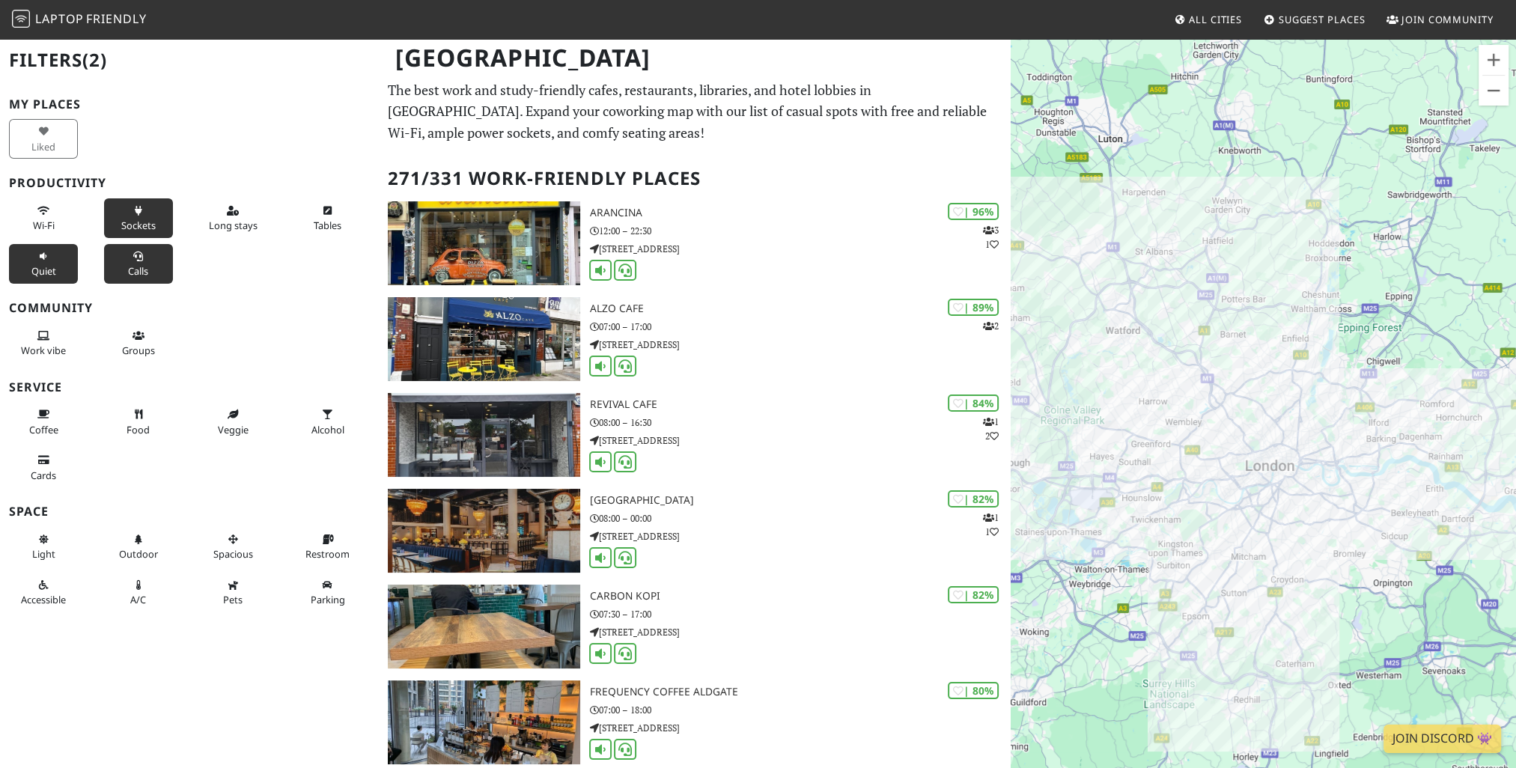
click at [147, 219] on span "Sockets" at bounding box center [138, 225] width 34 height 13
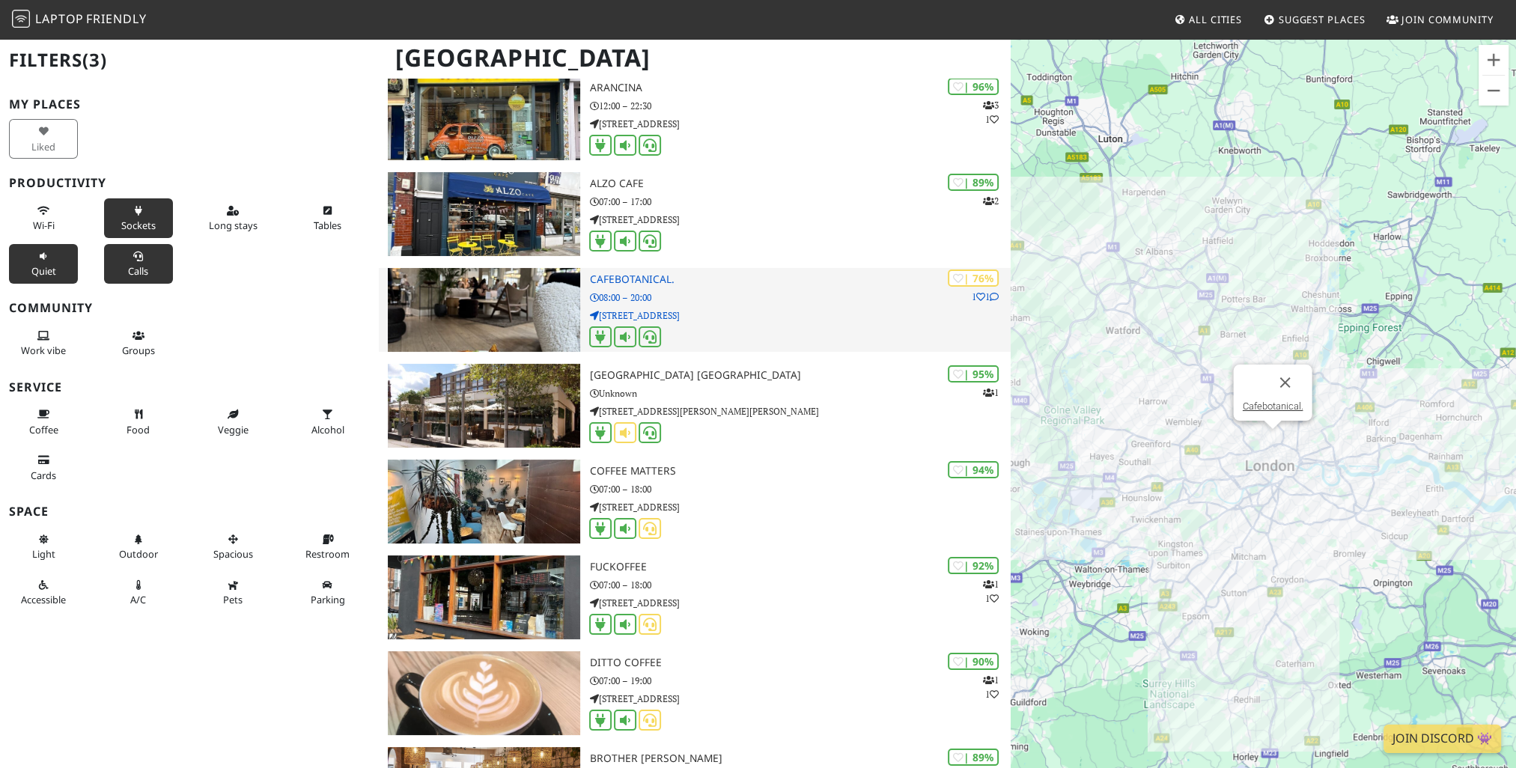
scroll to position [150, 0]
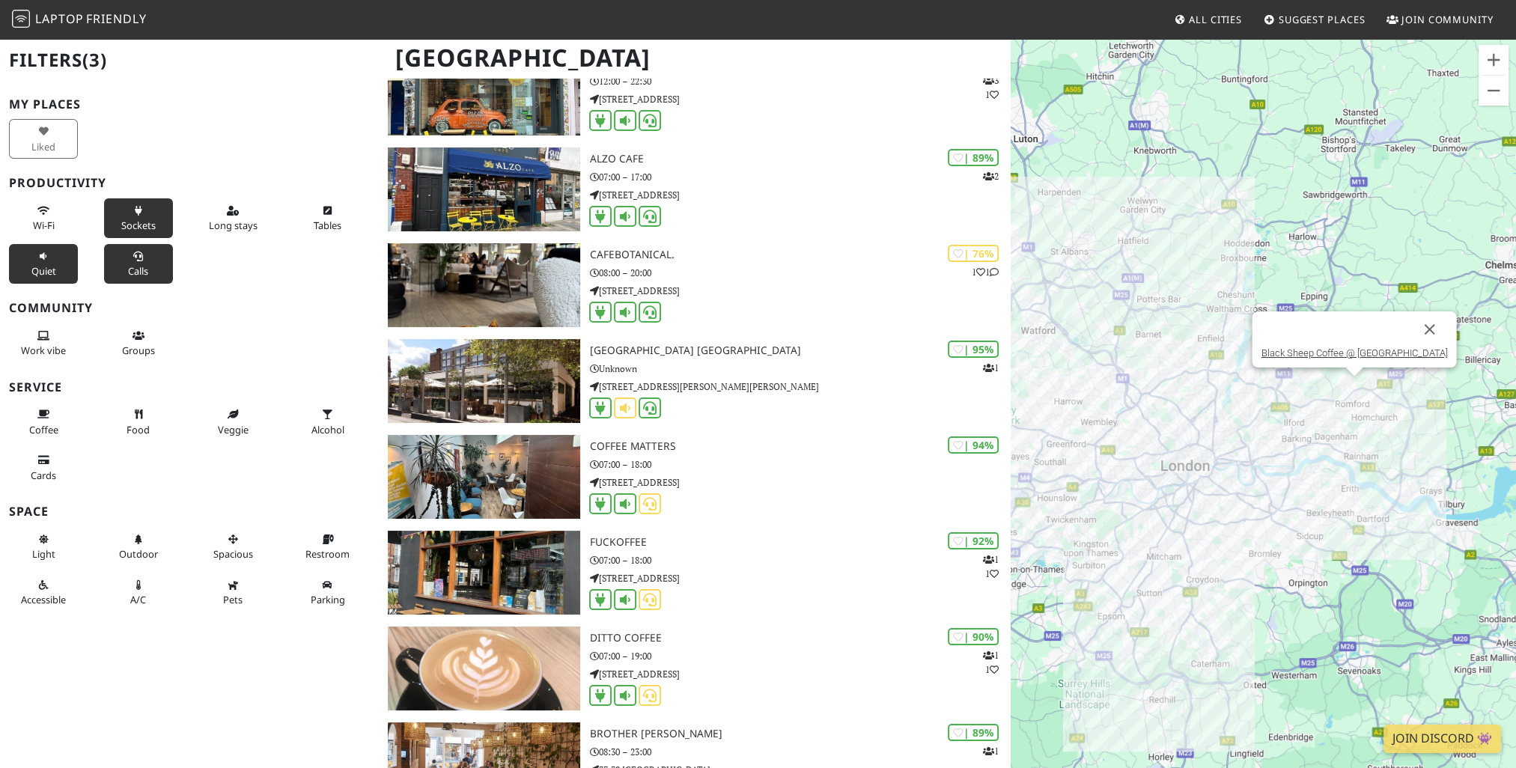
click at [1354, 391] on div "To navigate, press the arrow keys. Black Sheep Coffee @ The Liberty Shopping Ce…" at bounding box center [1263, 421] width 505 height 768
click at [1349, 388] on div "To navigate, press the arrow keys. Black Sheep Coffee @ The Liberty Shopping Ce…" at bounding box center [1263, 421] width 505 height 768
